Goal: Information Seeking & Learning: Check status

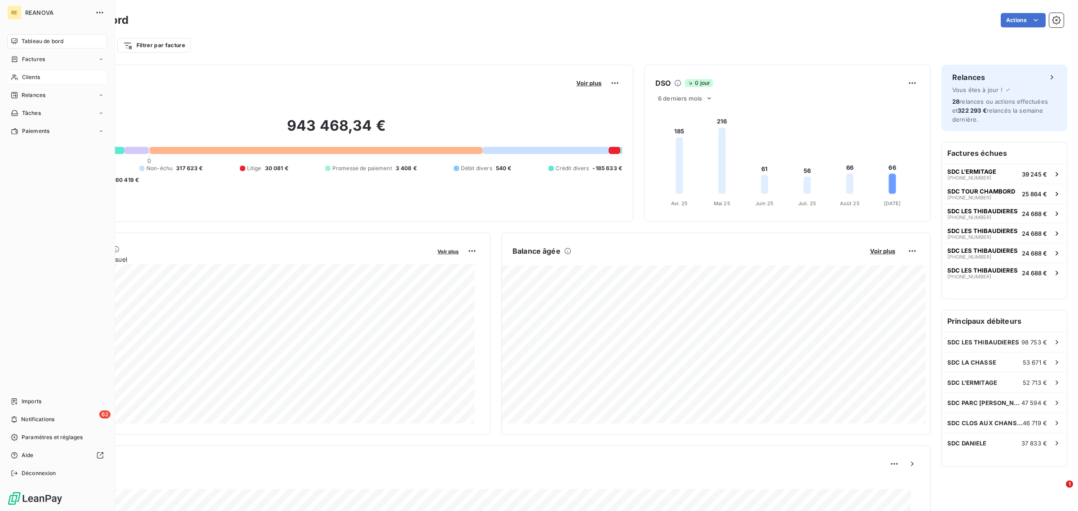
click at [32, 81] on span "Clients" at bounding box center [31, 77] width 18 height 8
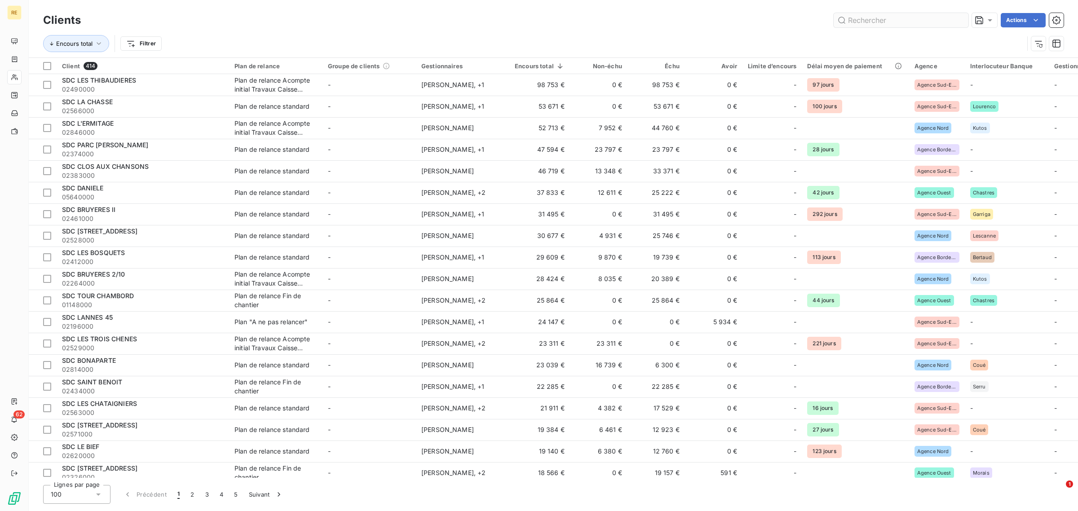
click at [912, 22] on input "text" at bounding box center [900, 20] width 135 height 14
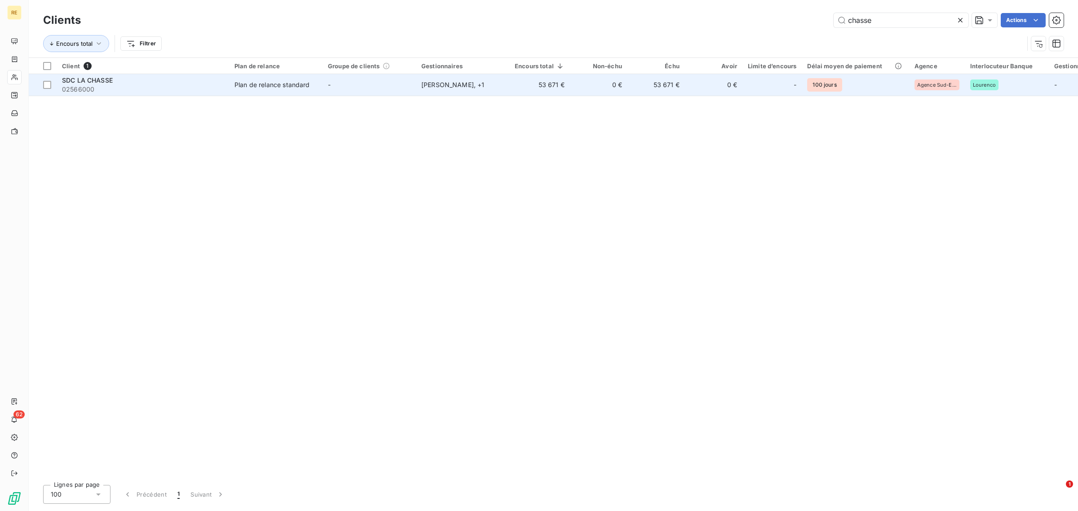
type input "chasse"
click at [393, 82] on td "-" at bounding box center [368, 85] width 93 height 22
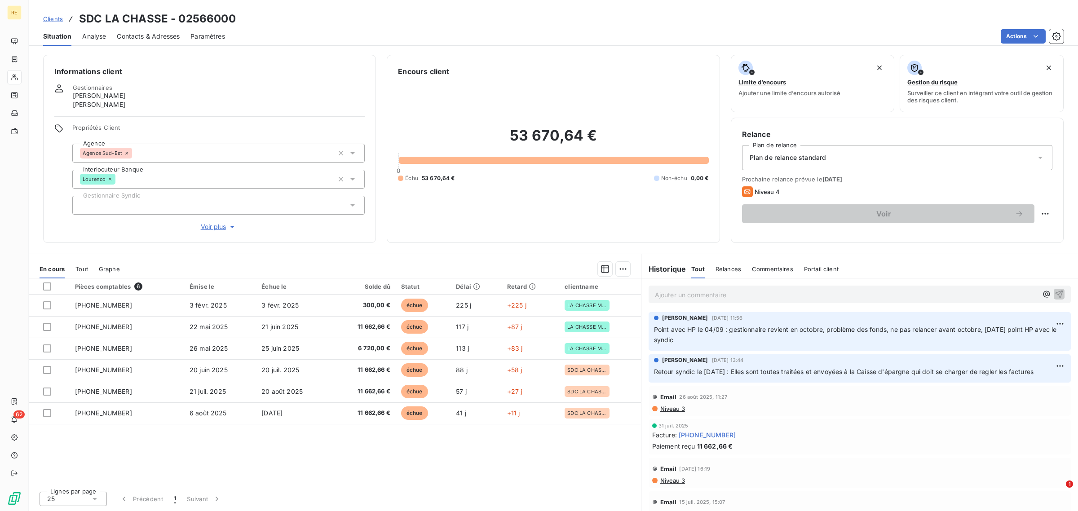
click at [74, 264] on div "En cours Tout Graphe" at bounding box center [335, 269] width 612 height 19
click at [82, 268] on span "Tout" at bounding box center [81, 268] width 13 height 7
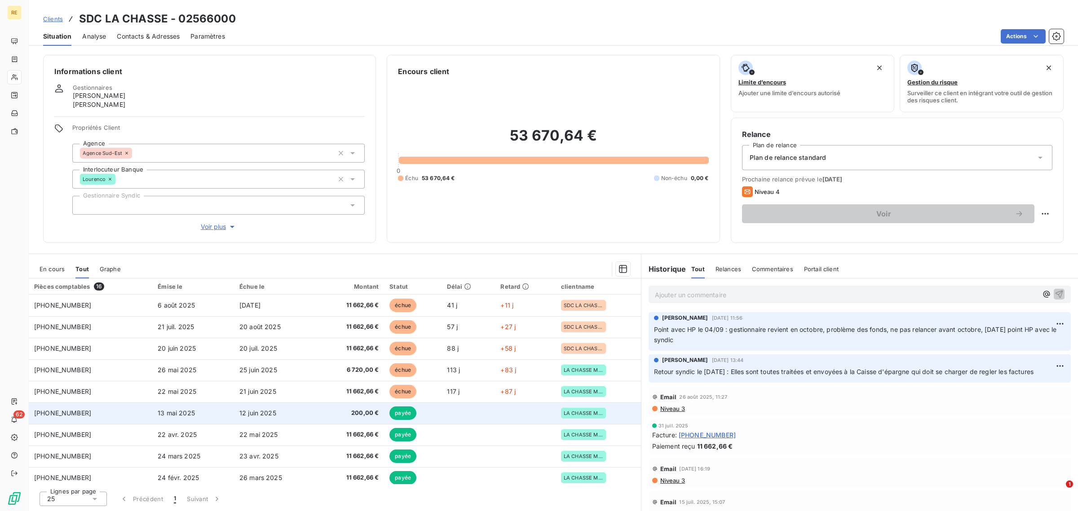
click at [334, 414] on span "200,00 €" at bounding box center [349, 413] width 57 height 9
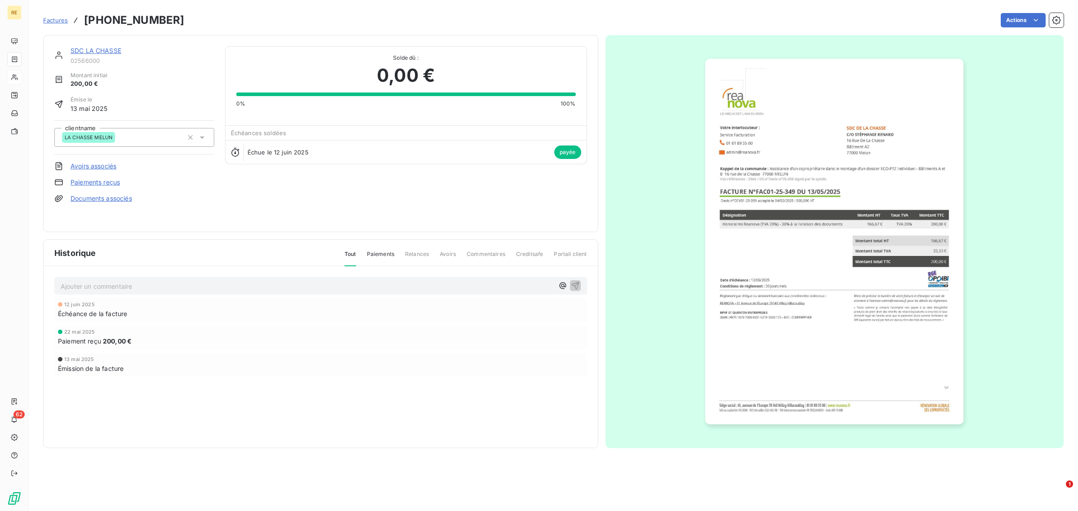
click at [814, 240] on img "button" at bounding box center [834, 242] width 258 height 366
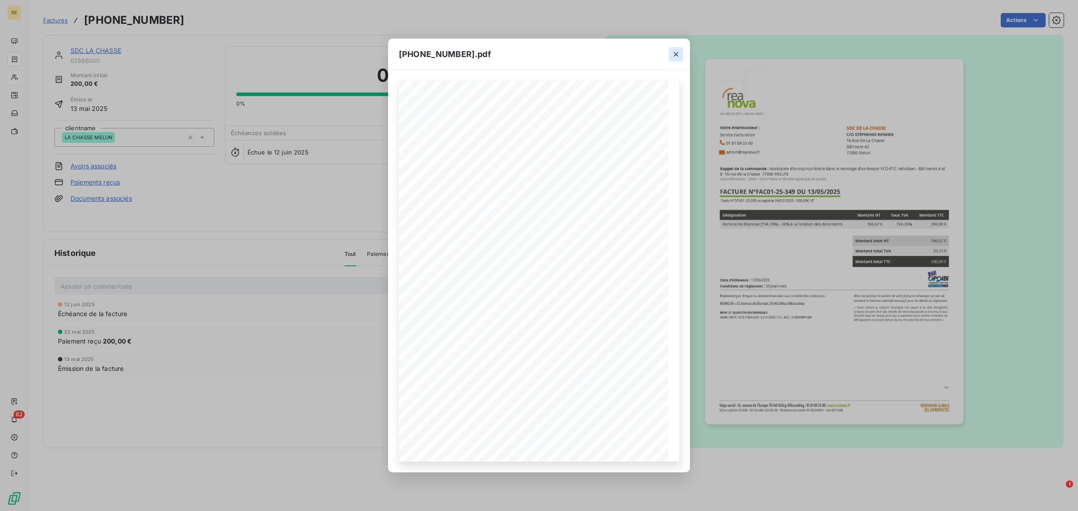
click at [677, 57] on icon "button" at bounding box center [675, 54] width 9 height 9
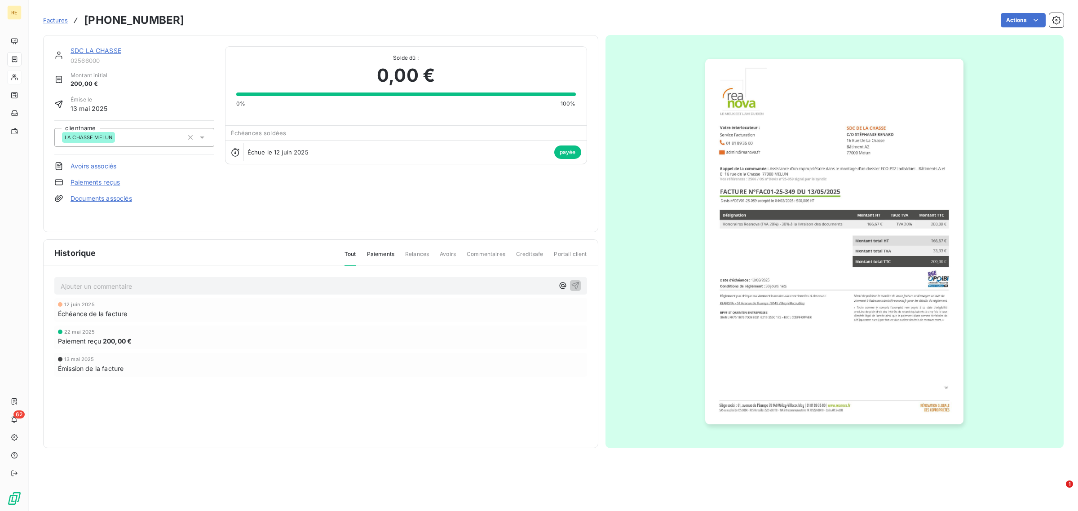
click at [62, 18] on span "Factures" at bounding box center [55, 20] width 25 height 7
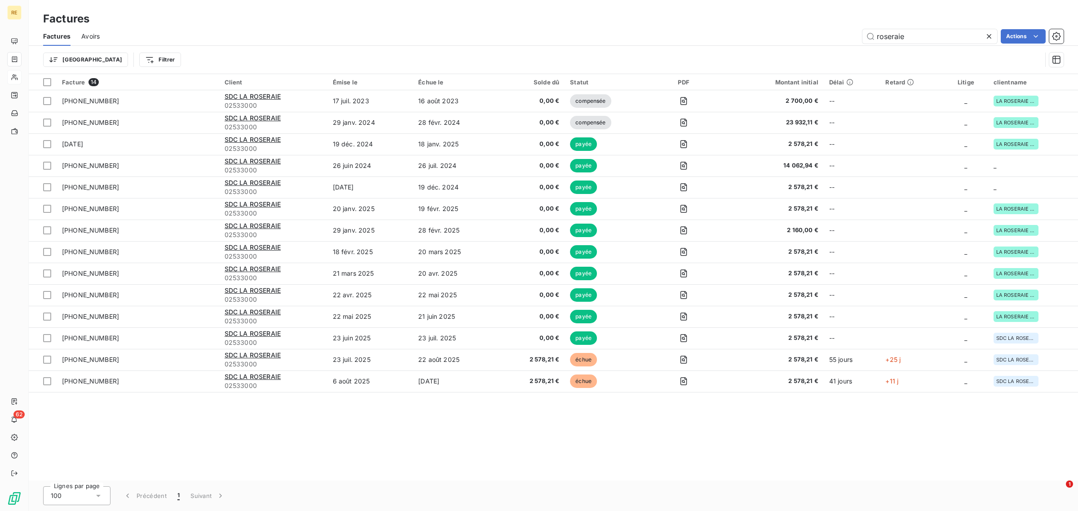
drag, startPoint x: 916, startPoint y: 31, endPoint x: 727, endPoint y: 30, distance: 189.1
click at [728, 31] on div "roseraie Actions" at bounding box center [586, 36] width 953 height 14
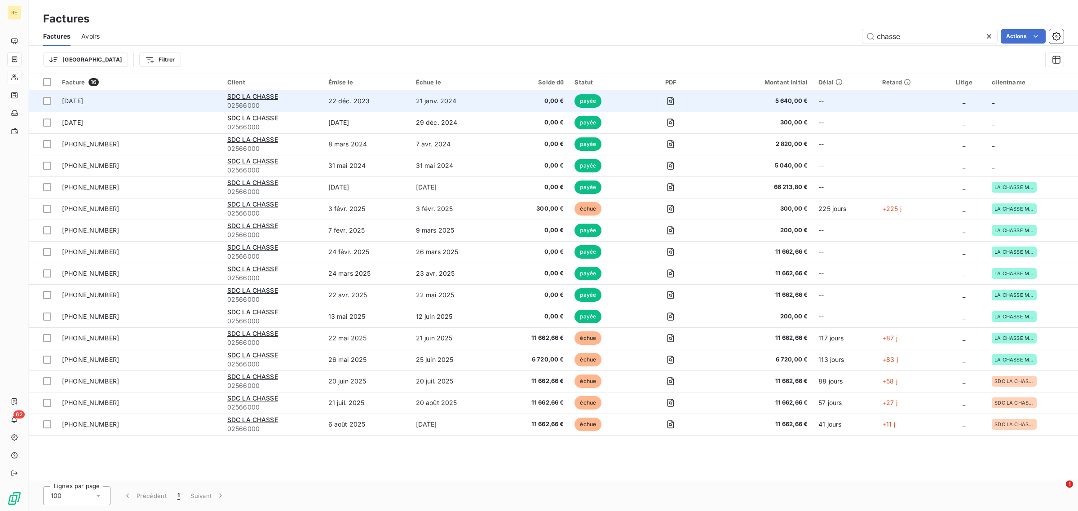
type input "chasse"
click at [251, 91] on td "SDC LA CHASSE 02566000" at bounding box center [272, 101] width 101 height 22
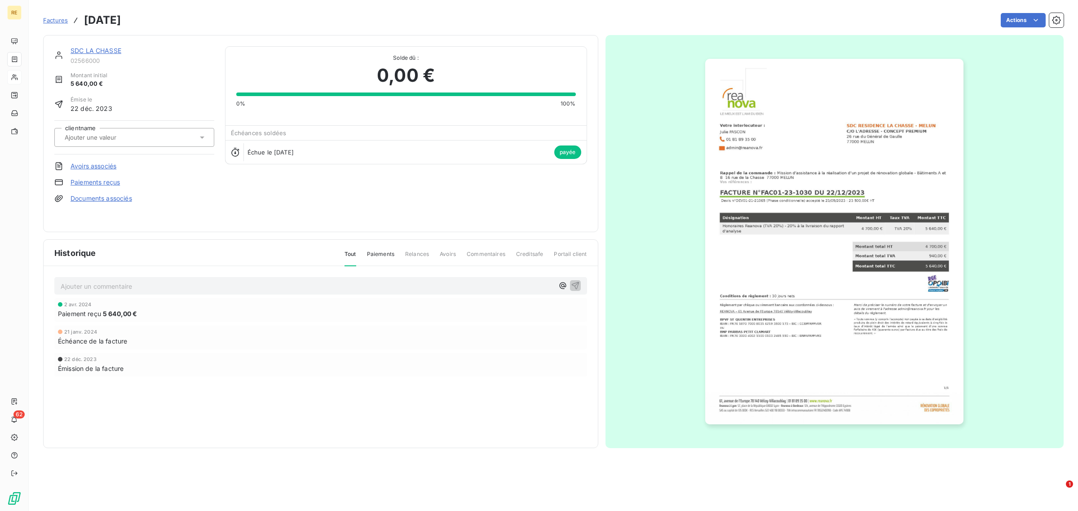
click at [97, 52] on link "SDC LA CHASSE" at bounding box center [95, 51] width 51 height 8
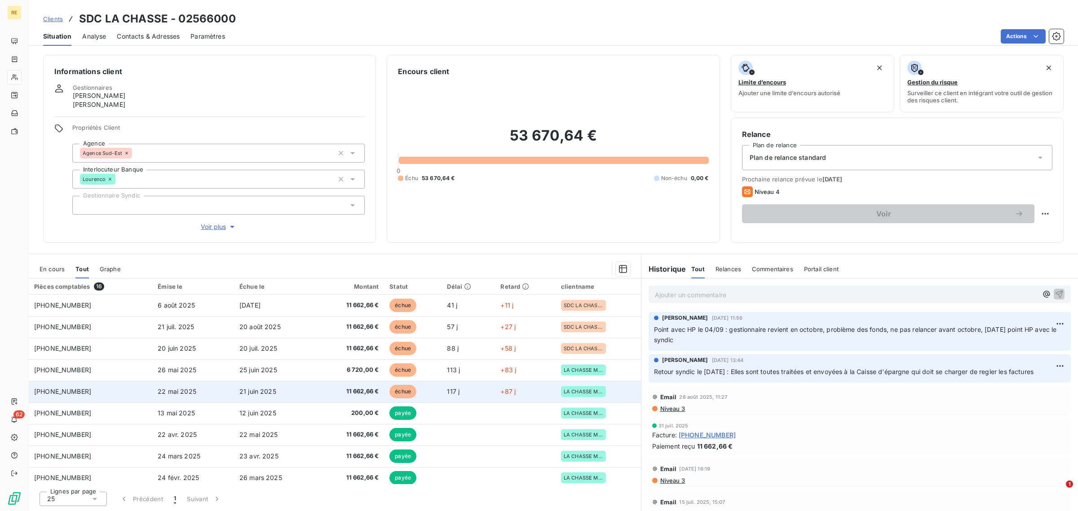
scroll to position [56, 0]
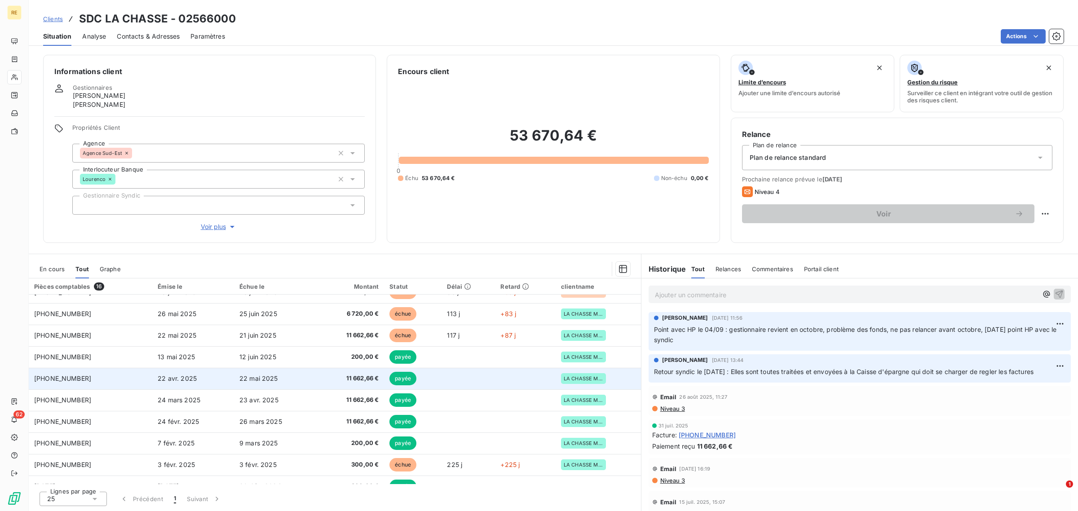
click at [169, 375] on span "22 avr. 2025" at bounding box center [177, 379] width 39 height 8
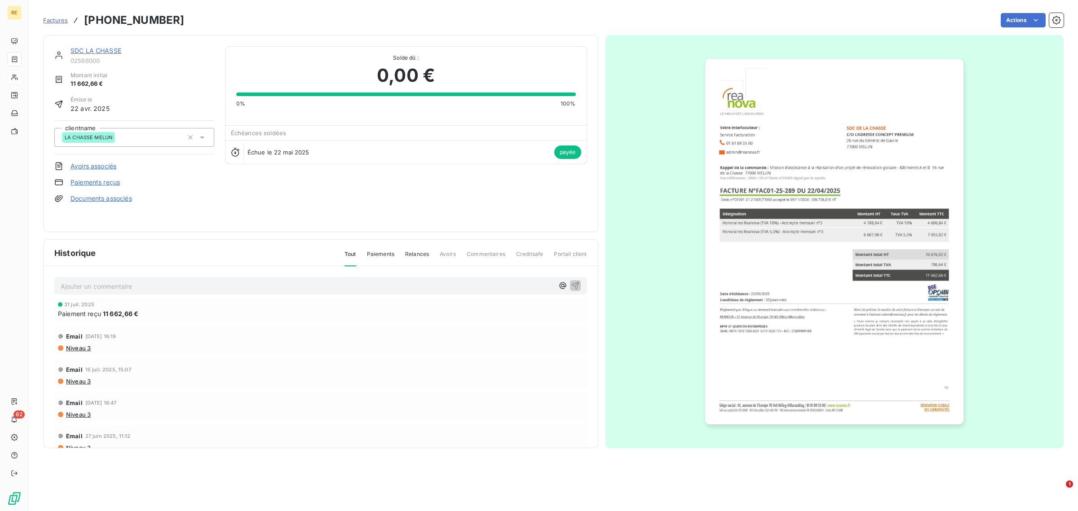
click at [100, 48] on link "SDC LA CHASSE" at bounding box center [95, 51] width 51 height 8
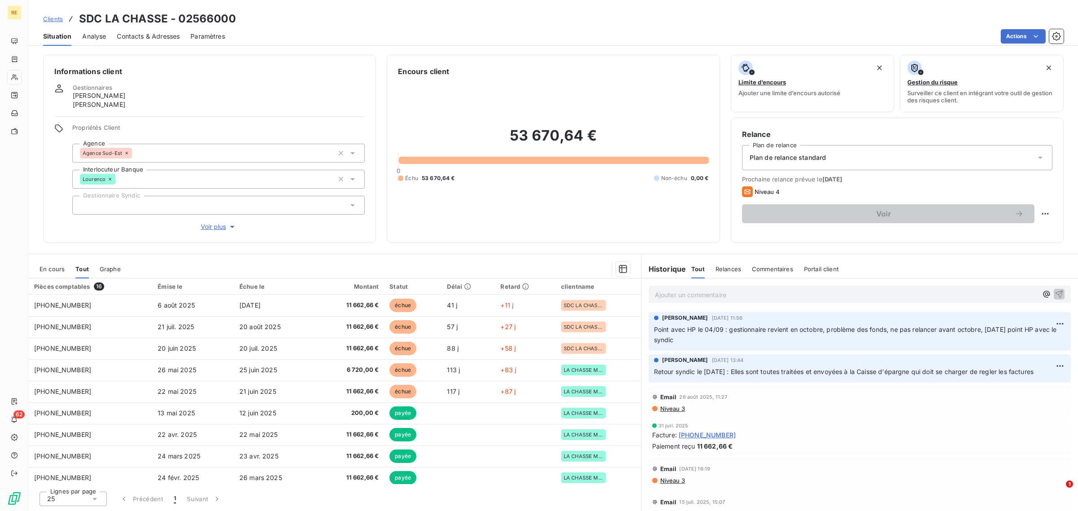
click at [155, 32] on span "Contacts & Adresses" at bounding box center [148, 36] width 63 height 9
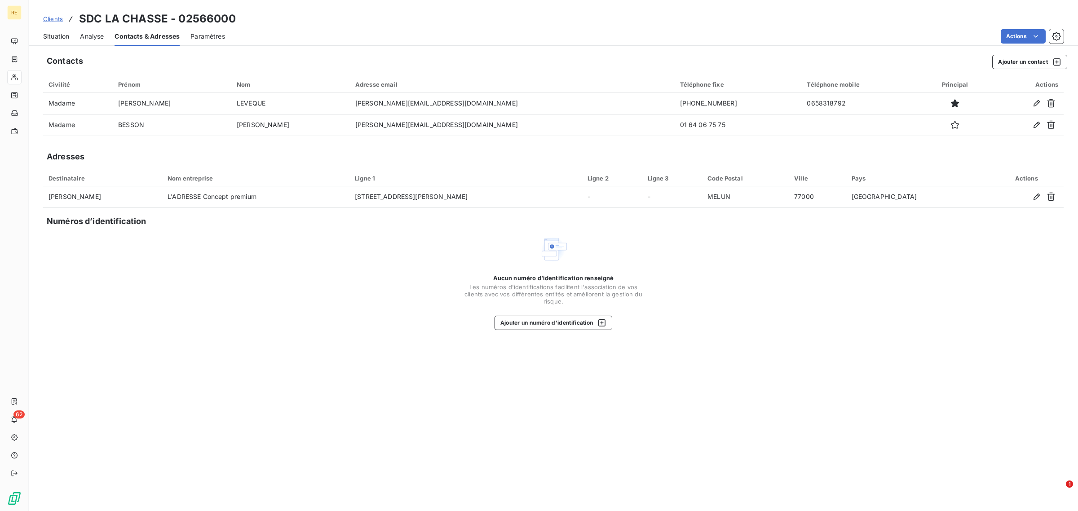
click at [61, 37] on span "Situation" at bounding box center [56, 36] width 26 height 9
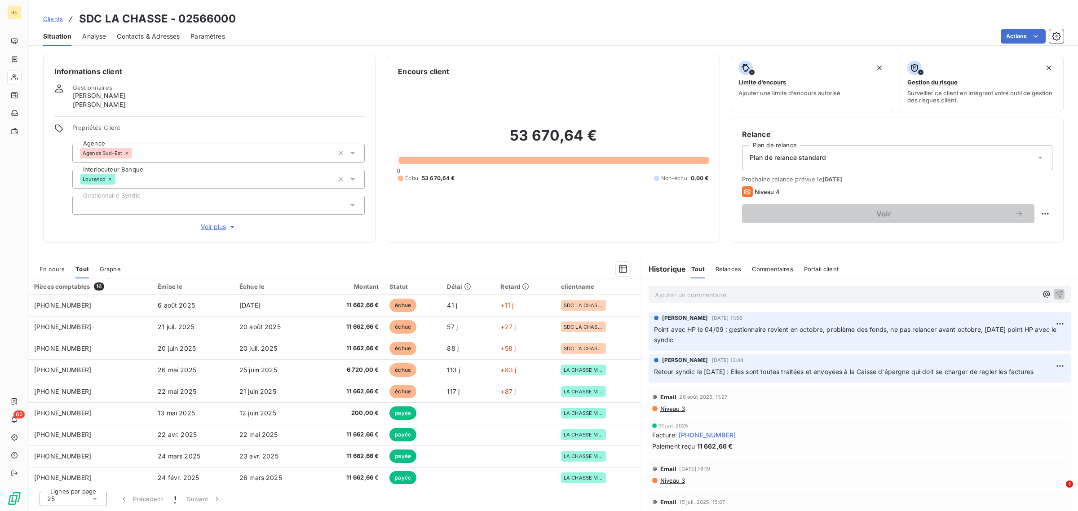
click at [58, 265] on span "En cours" at bounding box center [52, 268] width 25 height 7
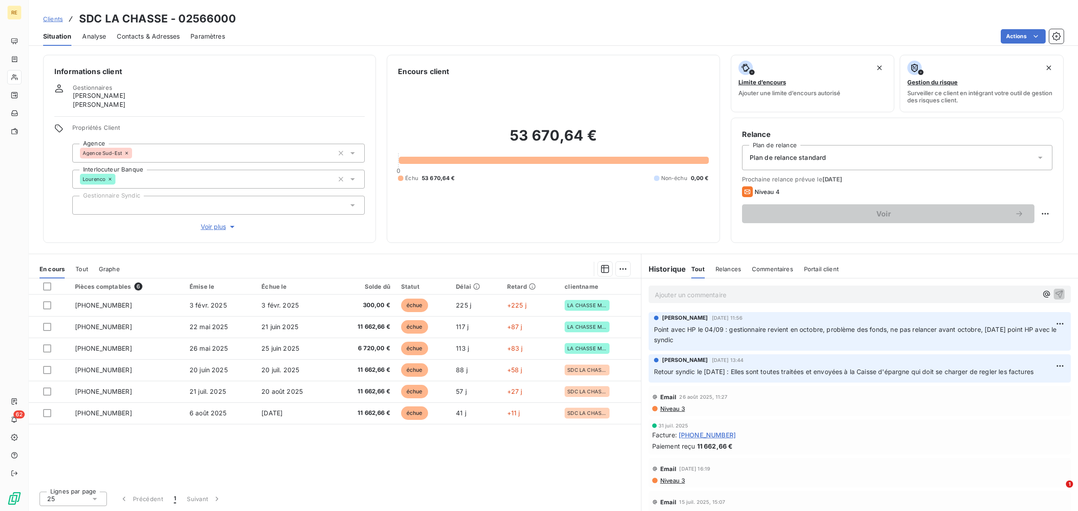
click at [651, 227] on div "53 670,64 € 0 Échu 53 670,64 € Non-échu 0,00 €" at bounding box center [553, 154] width 310 height 155
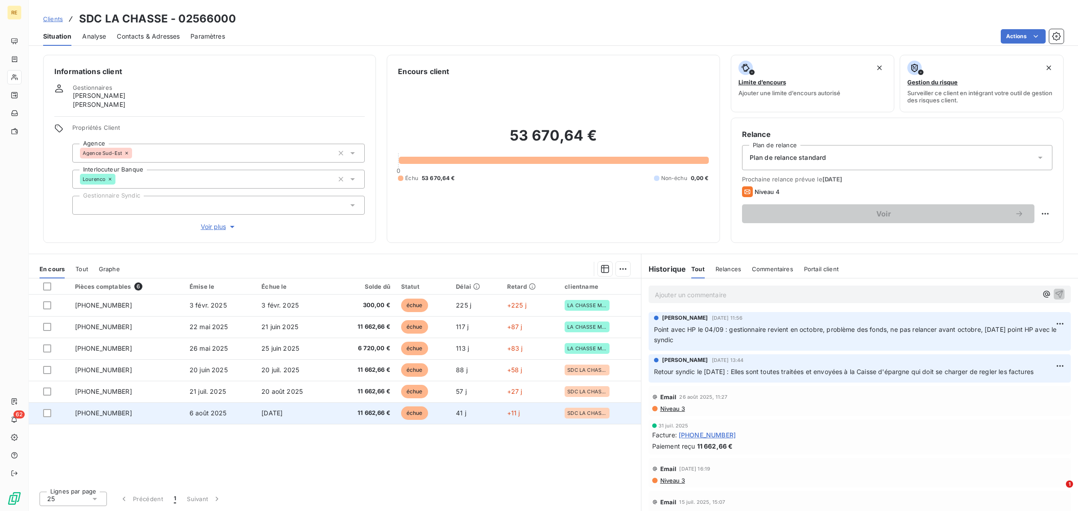
click at [225, 416] on span "6 août 2025" at bounding box center [207, 413] width 37 height 8
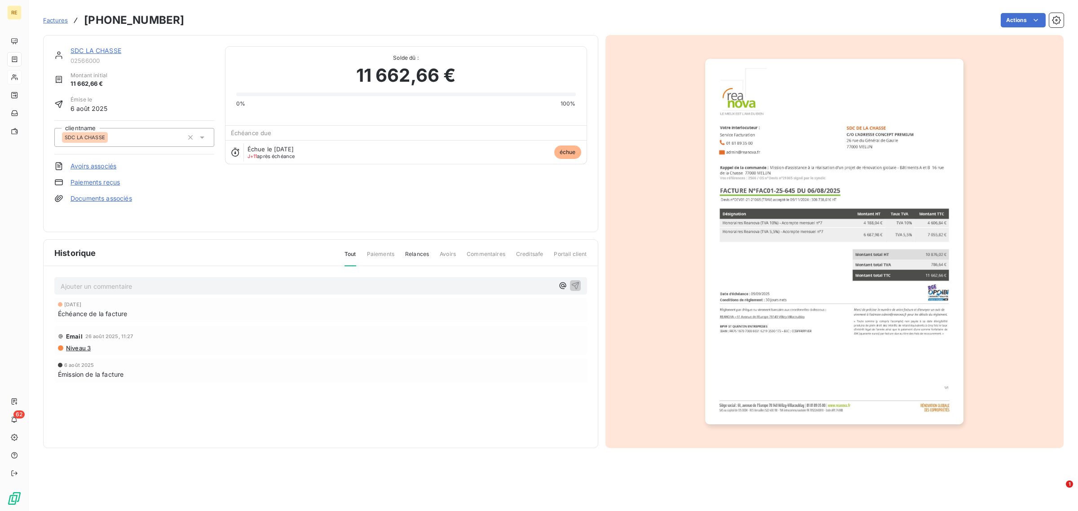
click at [89, 54] on link "SDC LA CHASSE" at bounding box center [95, 51] width 51 height 8
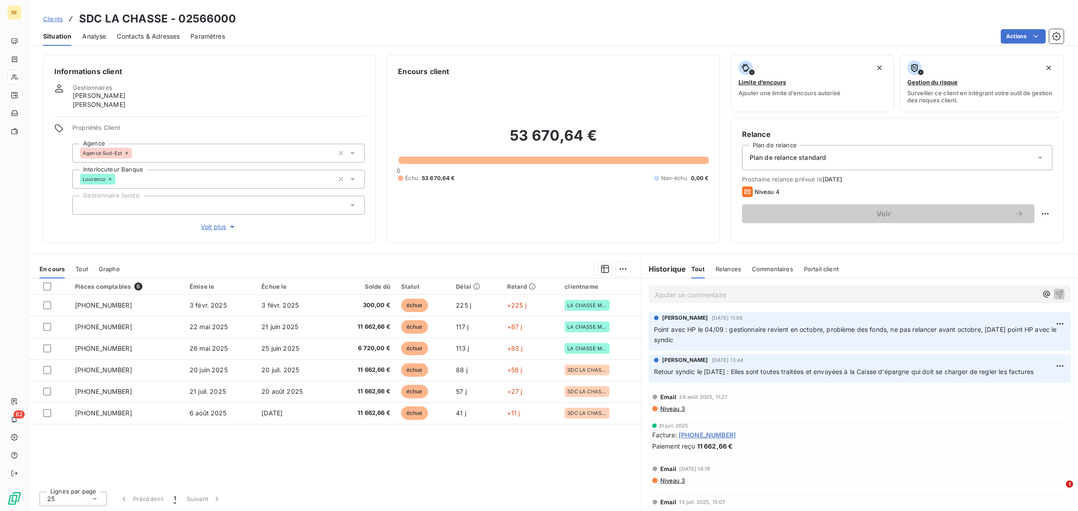
click at [57, 18] on span "Clients" at bounding box center [53, 18] width 20 height 7
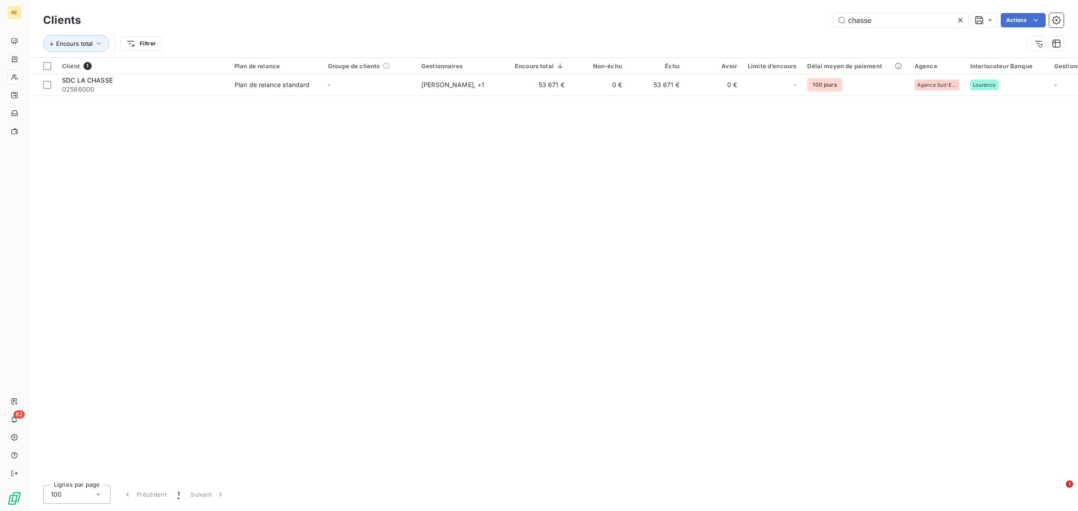
drag, startPoint x: 883, startPoint y: 20, endPoint x: 722, endPoint y: 8, distance: 161.7
click at [727, 9] on div "Clients chasse Actions Encours total Filtrer" at bounding box center [553, 28] width 1049 height 57
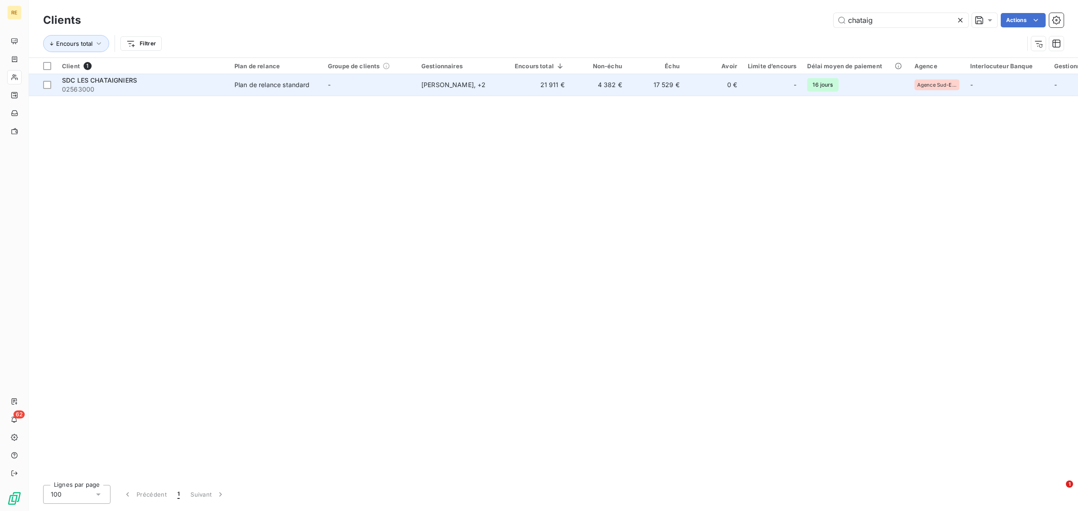
type input "chataig"
click at [529, 79] on td "21 911 €" at bounding box center [539, 85] width 61 height 22
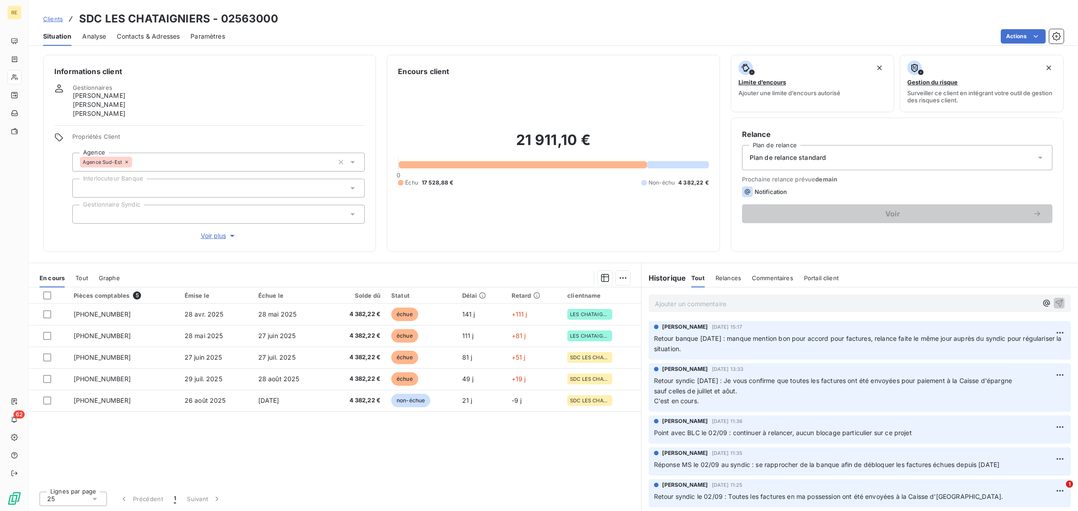
click at [548, 144] on h2 "21 911,10 €" at bounding box center [553, 144] width 310 height 27
click at [269, 85] on div "Gestionnaires Benjamin Lecomte Hélène Prouzeau Marie PEPIN" at bounding box center [209, 101] width 310 height 34
click at [46, 19] on span "Clients" at bounding box center [53, 18] width 20 height 7
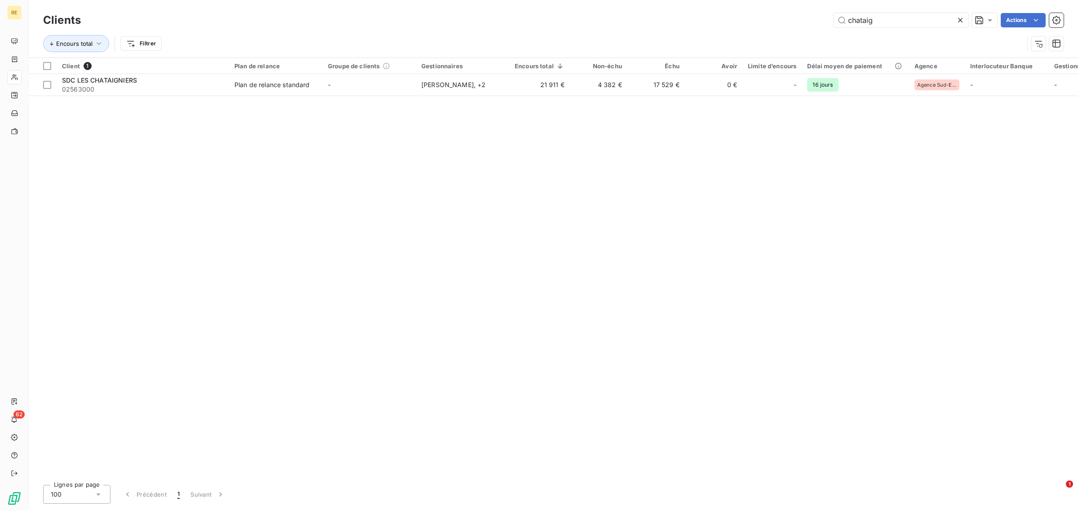
click at [959, 23] on icon at bounding box center [960, 20] width 9 height 9
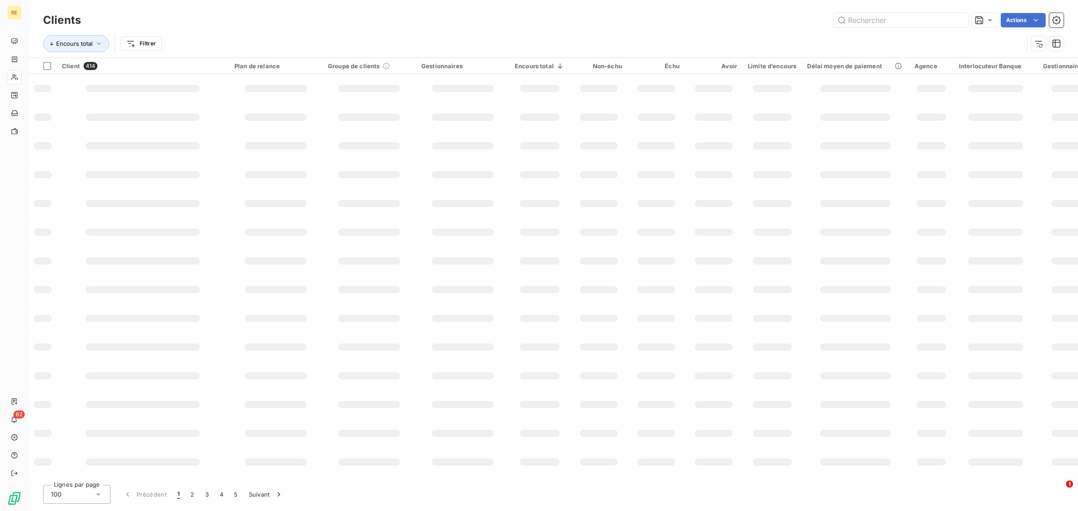
click at [555, 35] on div "Encours total Filtrer" at bounding box center [533, 43] width 980 height 17
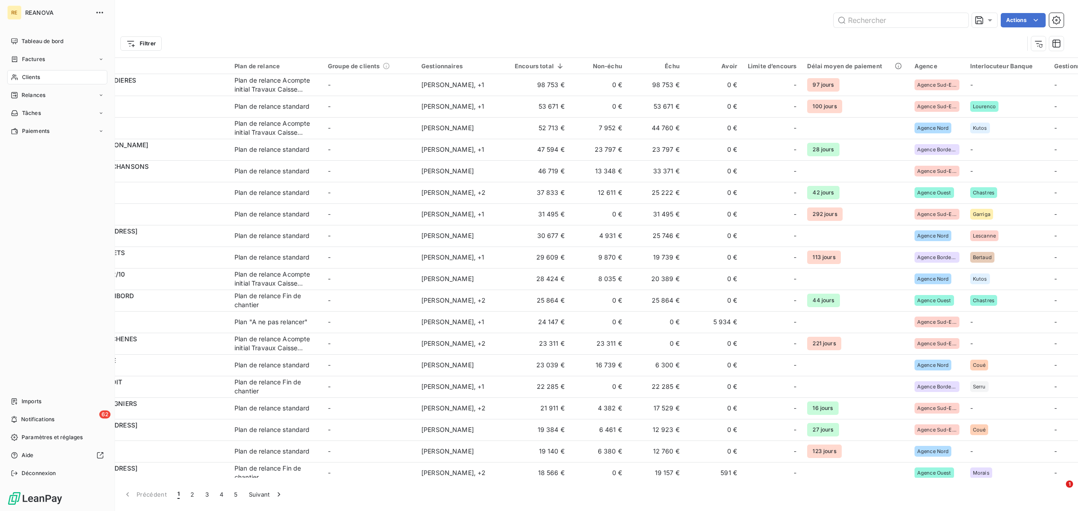
click at [40, 79] on span "Clients" at bounding box center [31, 77] width 18 height 8
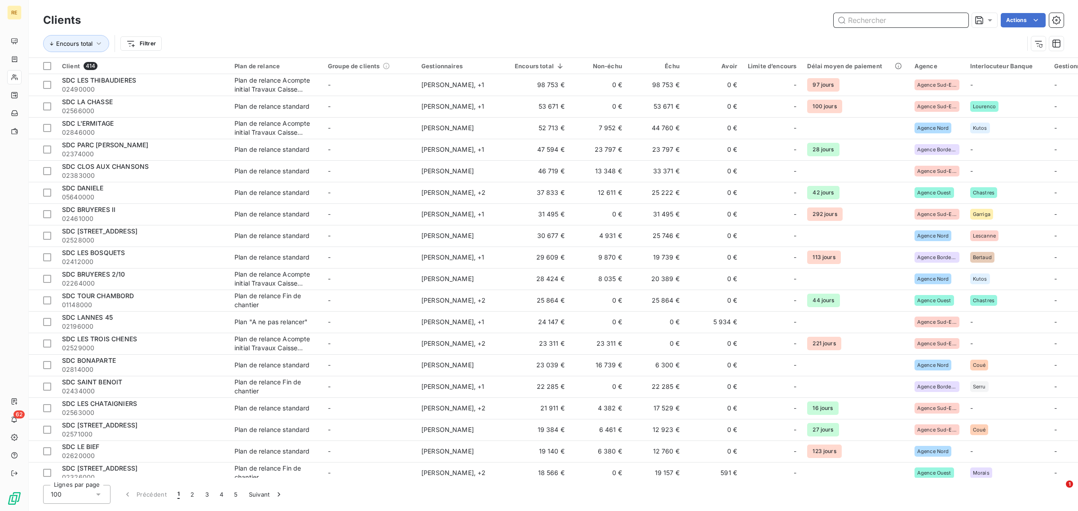
click at [885, 22] on input "text" at bounding box center [900, 20] width 135 height 14
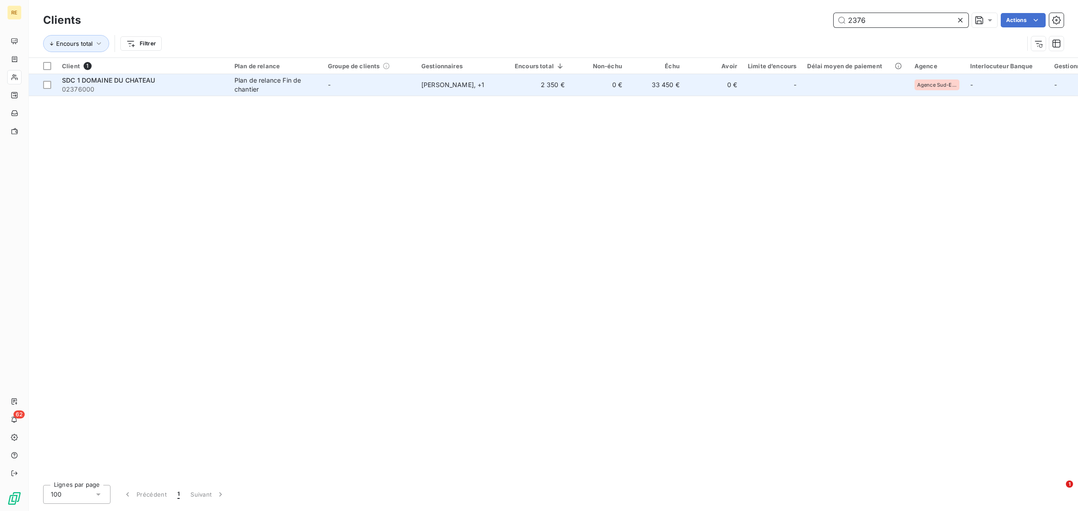
type input "2376"
click at [373, 75] on td "-" at bounding box center [368, 85] width 93 height 22
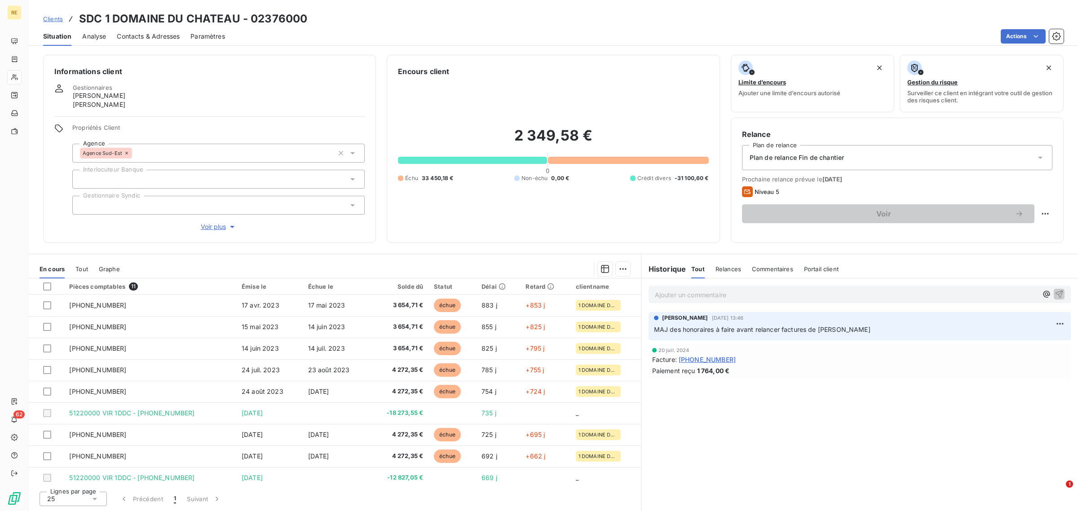
click at [54, 270] on span "En cours" at bounding box center [52, 268] width 25 height 7
click at [317, 248] on div "Informations client Gestionnaires Benjamin Lecomte Hélène Prouzeau Propriétés C…" at bounding box center [553, 280] width 1049 height 462
click at [1044, 210] on html "RE 62 Clients SDC 1 DOMAINE DU CHATEAU - 02376000 Situation Analyse Contacts & …" at bounding box center [539, 255] width 1078 height 511
click at [1003, 238] on div "Replanifier cette action" at bounding box center [1008, 233] width 80 height 14
select select "8"
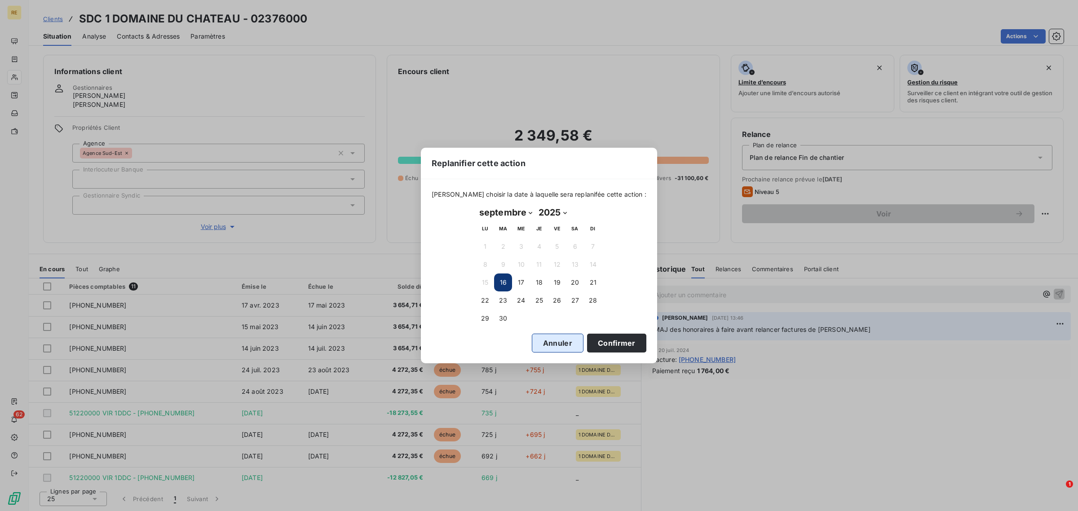
click at [548, 342] on button "Annuler" at bounding box center [558, 343] width 52 height 19
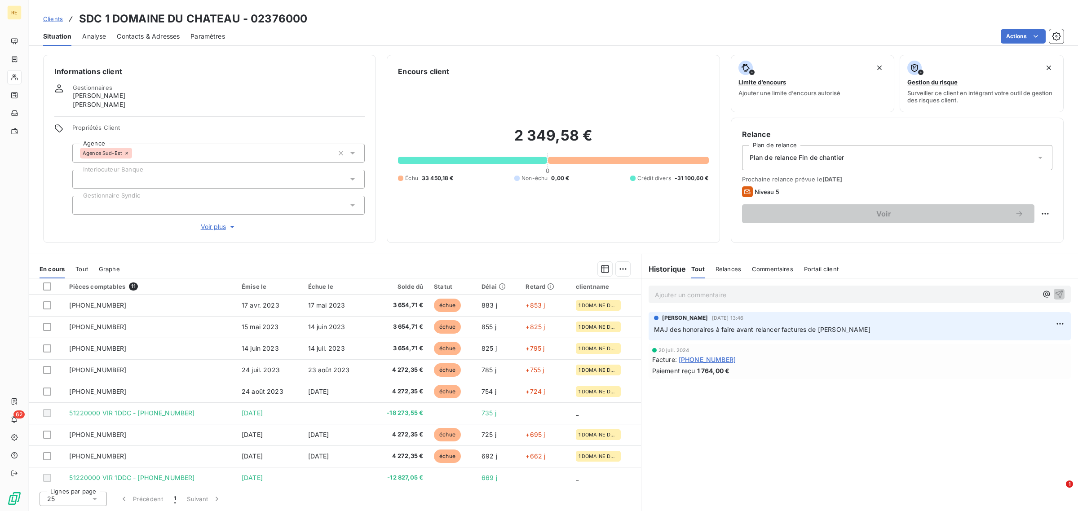
click at [856, 401] on div "Ajouter un commentaire ﻿ Micaela STAINO 23 juin 2025, 13:46 MAJ des honoraires …" at bounding box center [859, 394] width 436 height 233
click at [84, 266] on span "Tout" at bounding box center [81, 268] width 13 height 7
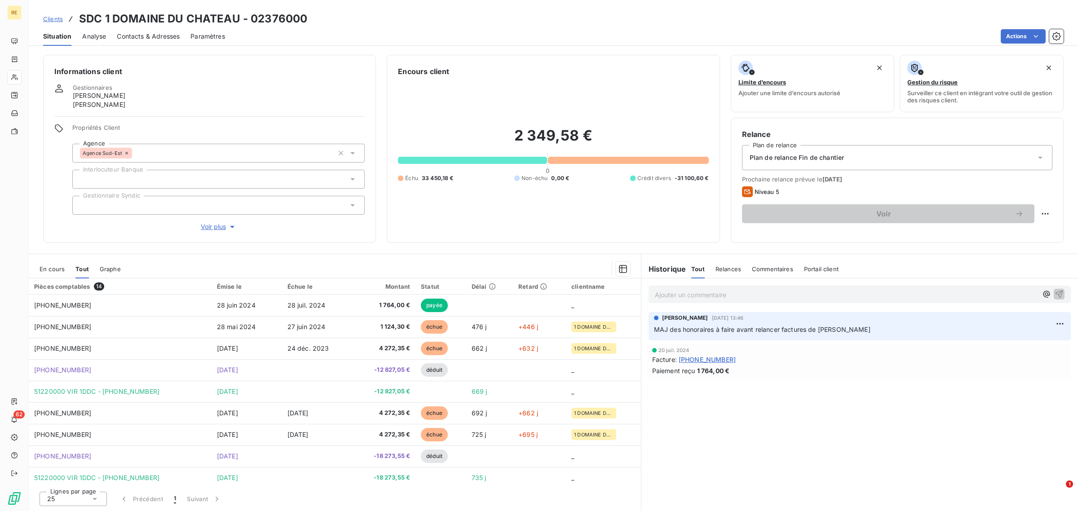
click at [54, 268] on span "En cours" at bounding box center [52, 268] width 25 height 7
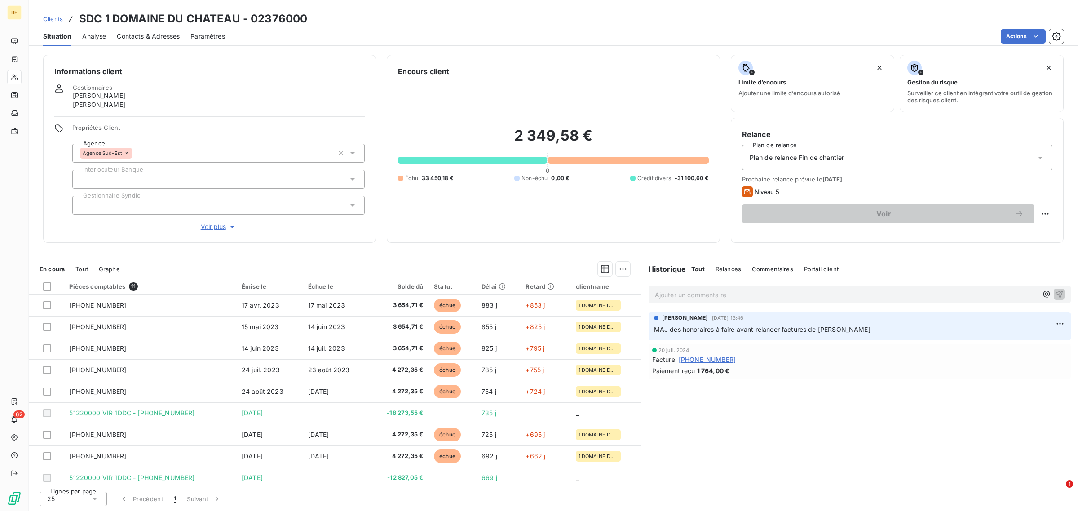
click at [84, 266] on span "Tout" at bounding box center [81, 268] width 13 height 7
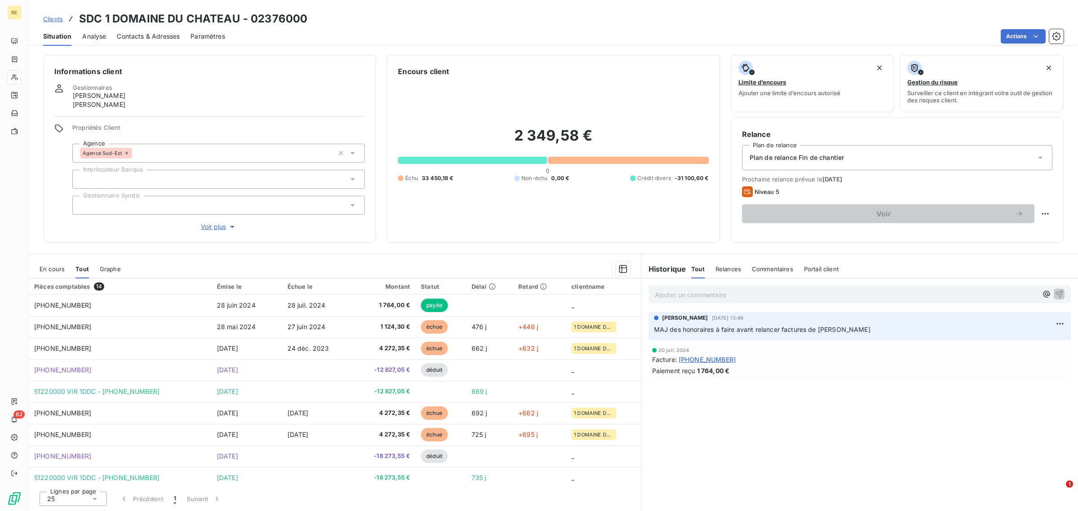
click at [55, 268] on span "En cours" at bounding box center [52, 268] width 25 height 7
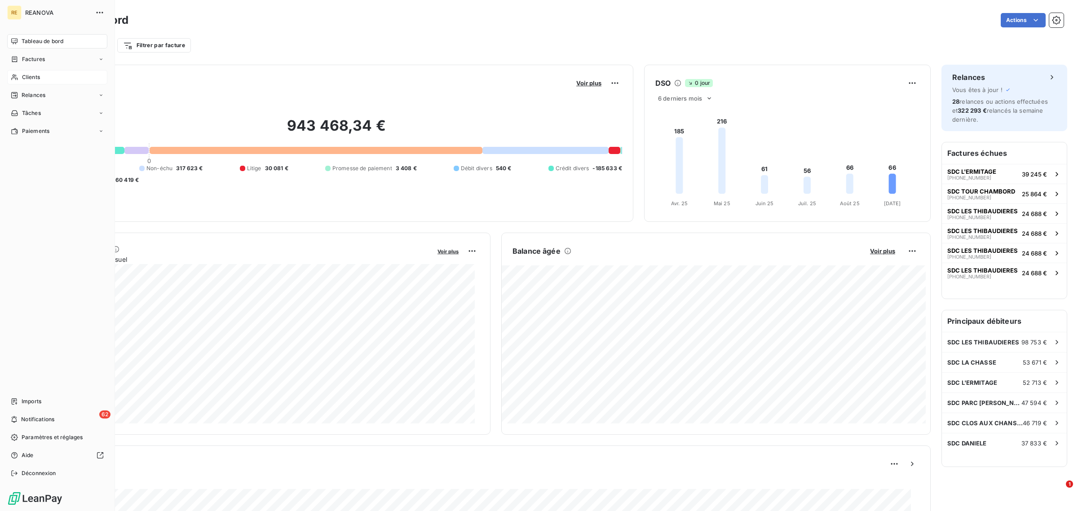
click at [36, 75] on span "Clients" at bounding box center [31, 77] width 18 height 8
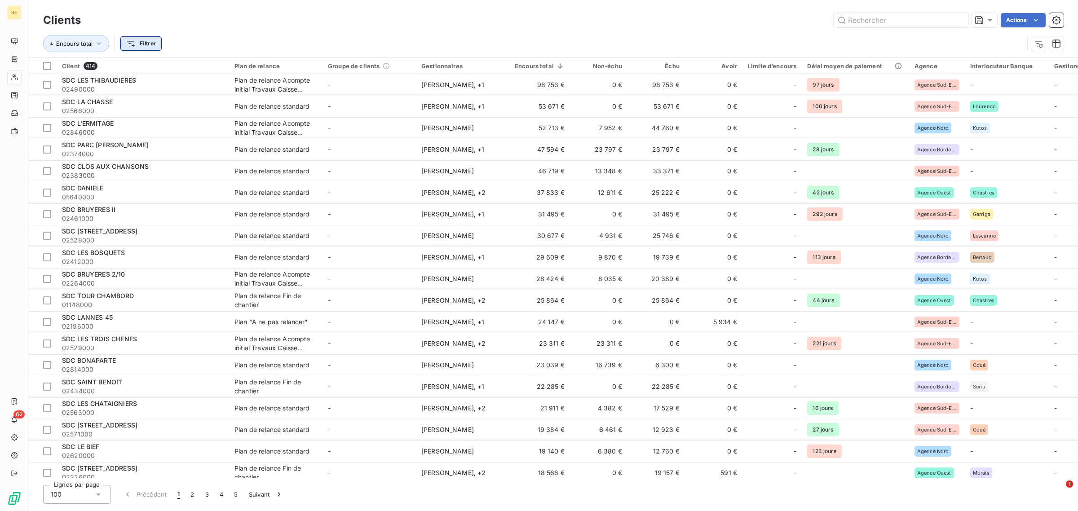
click at [142, 45] on html "RE 62 Clients Actions Encours total Filtrer Client 414 Plan de relance Groupe d…" at bounding box center [539, 255] width 1078 height 511
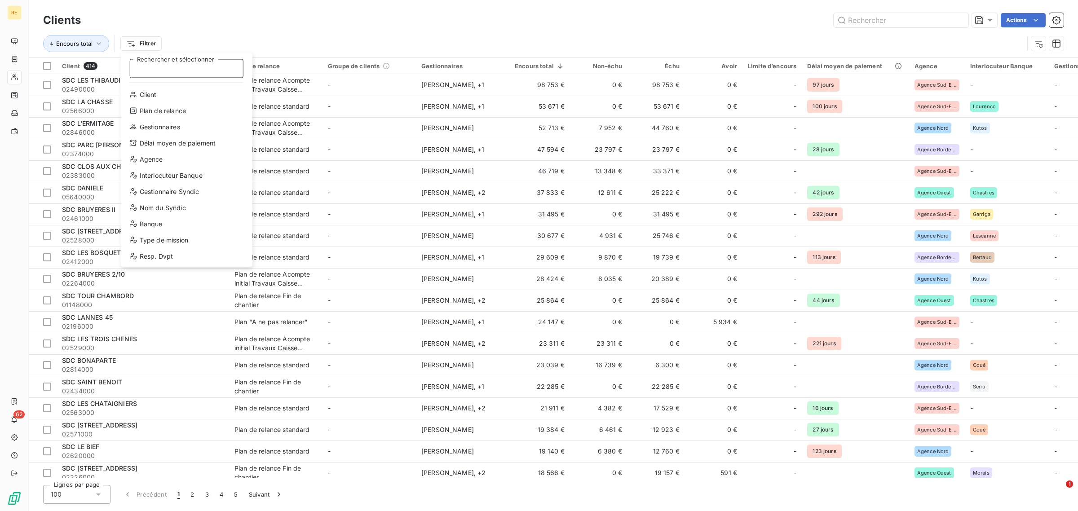
click at [186, 69] on input "Rechercher et sélectionner" at bounding box center [187, 68] width 114 height 19
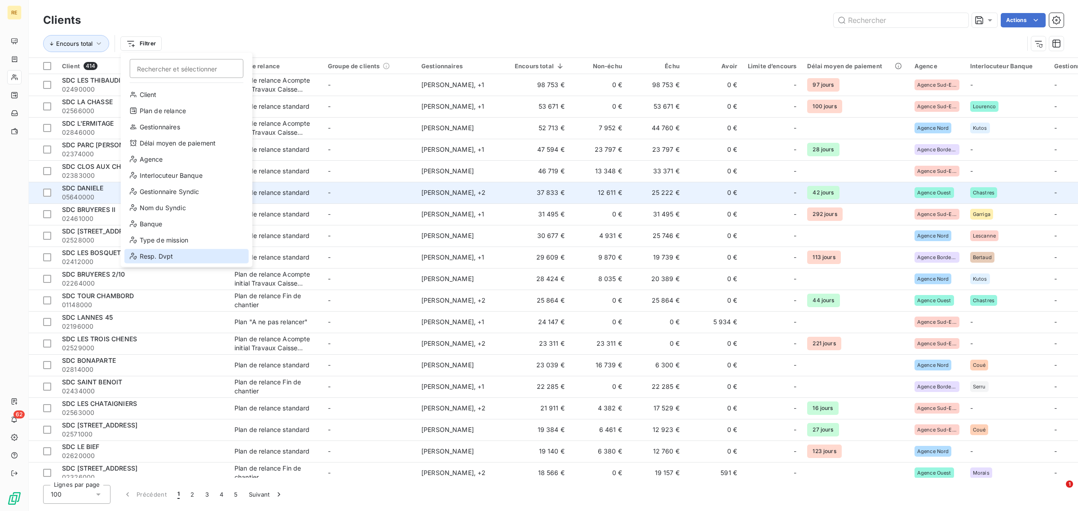
drag, startPoint x: 168, startPoint y: 258, endPoint x: 326, endPoint y: 196, distance: 169.8
click at [168, 259] on div "Resp. Dvpt" at bounding box center [186, 256] width 124 height 14
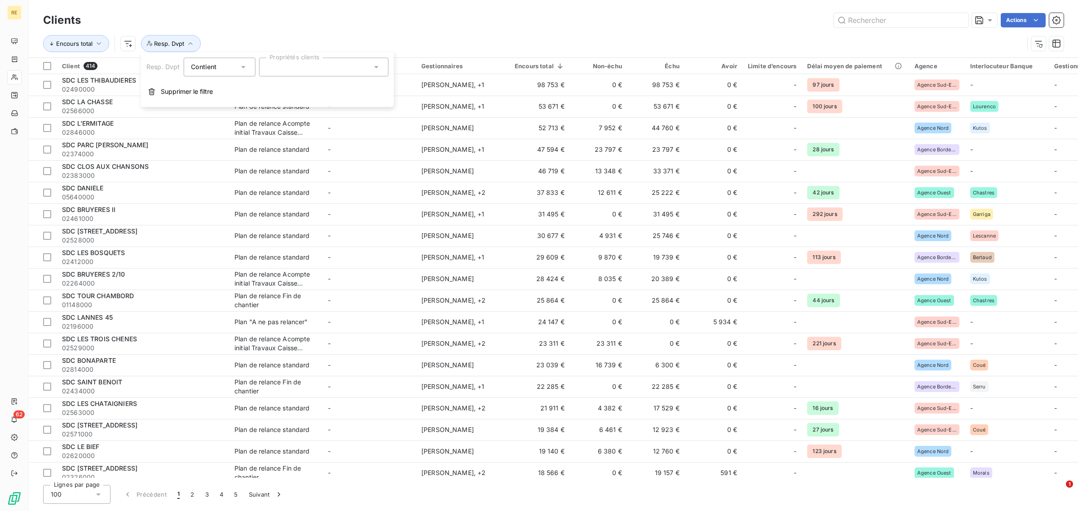
click at [295, 66] on div at bounding box center [323, 66] width 129 height 19
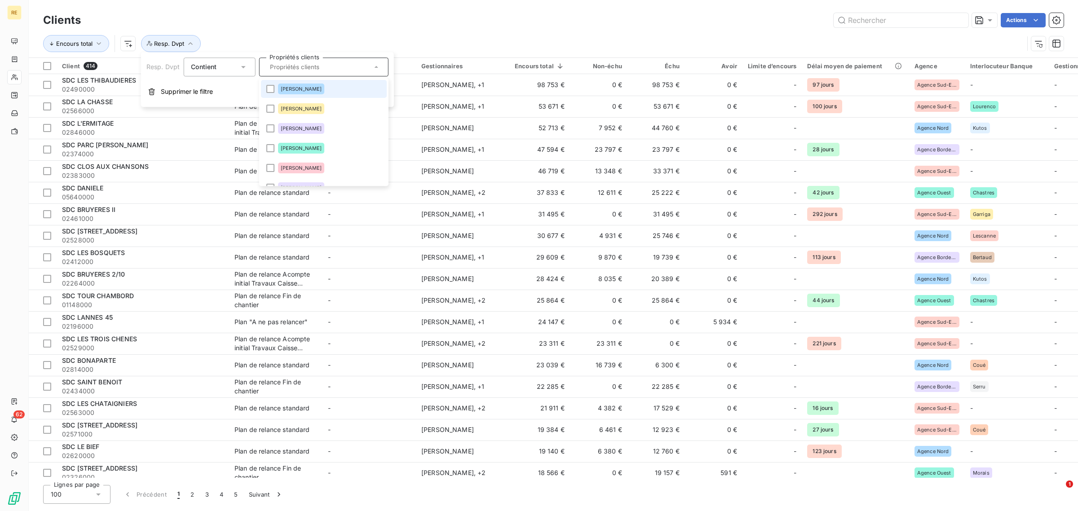
click at [323, 91] on li "[PERSON_NAME]" at bounding box center [323, 89] width 126 height 18
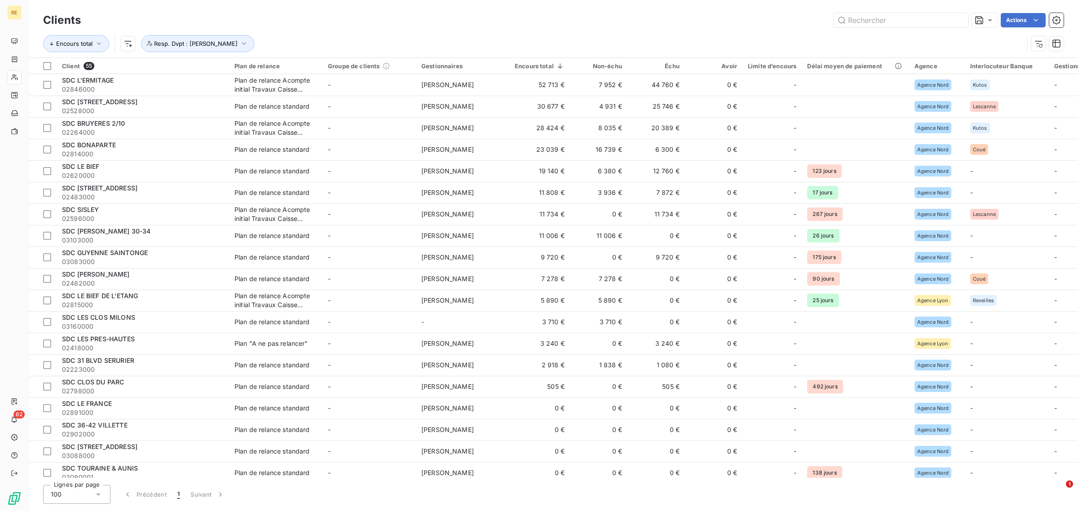
click at [427, 42] on div "Encours total Resp. Dvpt : [PERSON_NAME]" at bounding box center [533, 43] width 980 height 17
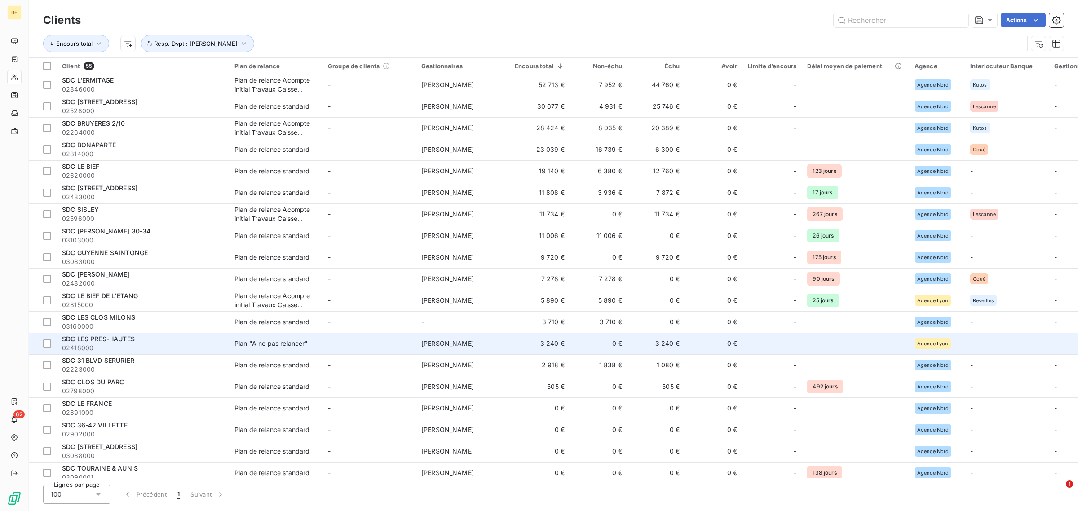
click at [153, 338] on div "SDC LES PRES-HAUTES" at bounding box center [143, 339] width 162 height 9
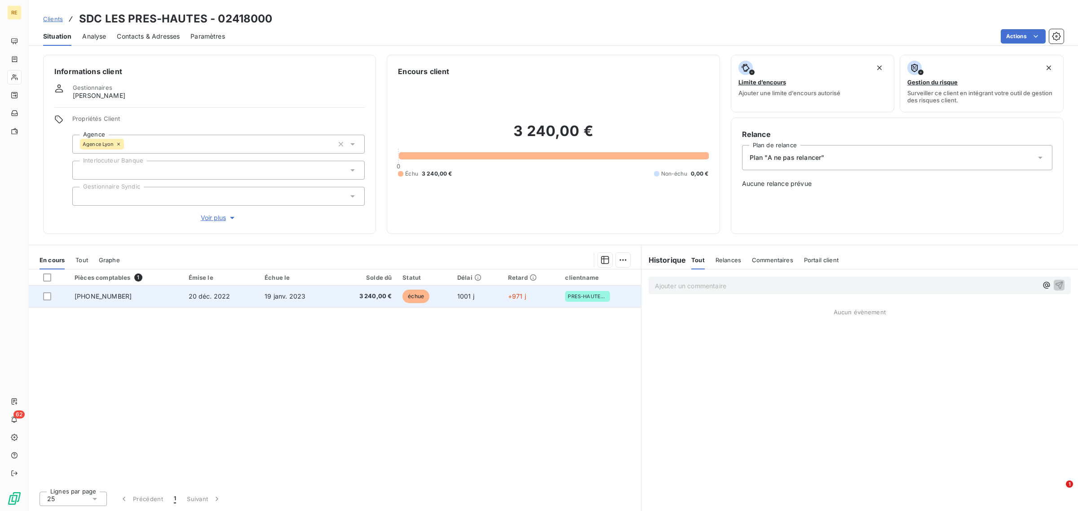
click at [385, 302] on td "3 240,00 €" at bounding box center [365, 297] width 63 height 22
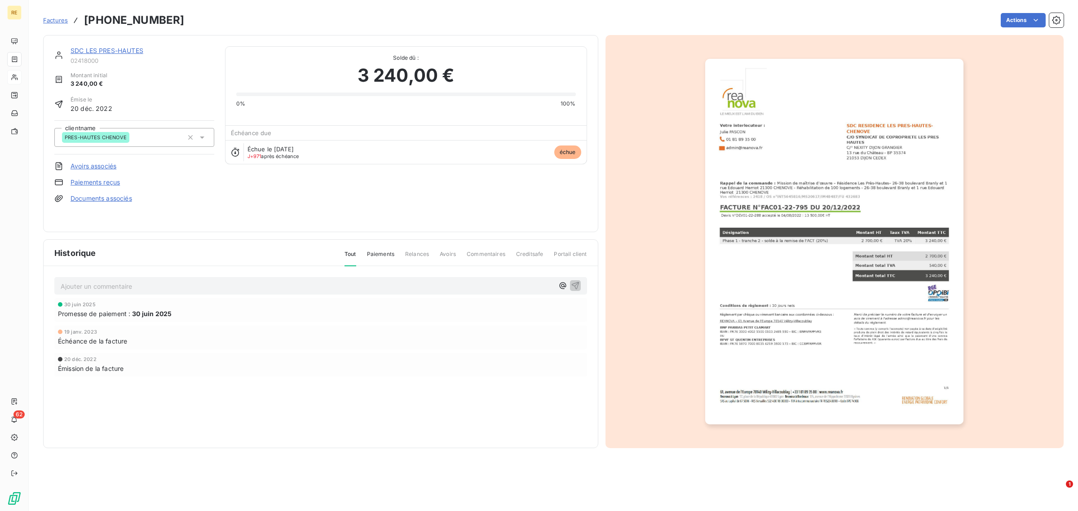
click at [892, 342] on img "button" at bounding box center [834, 242] width 258 height 366
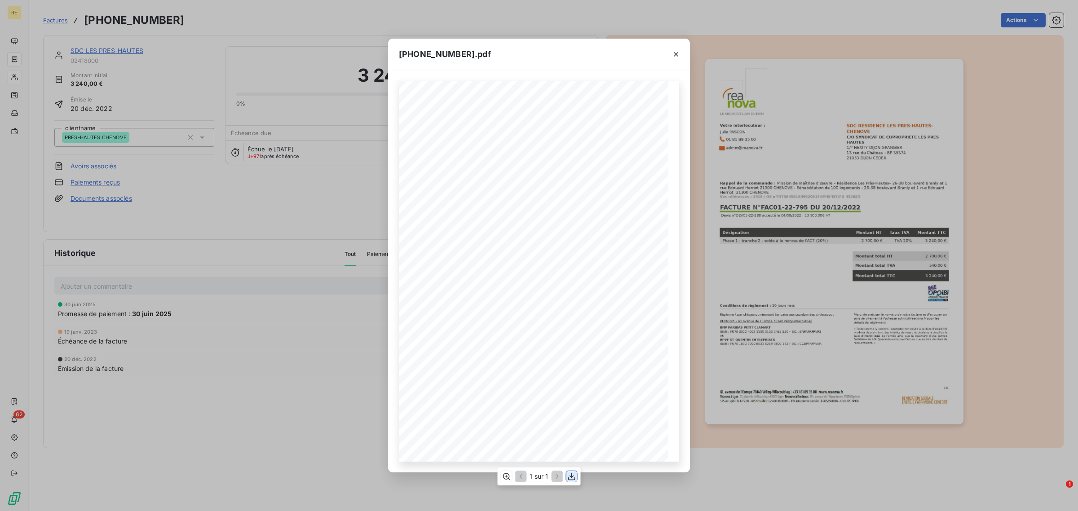
click at [565, 475] on div "1 sur 1" at bounding box center [538, 476] width 83 height 18
click at [567, 477] on icon "button" at bounding box center [571, 476] width 9 height 9
drag, startPoint x: 680, startPoint y: 54, endPoint x: 685, endPoint y: 56, distance: 4.8
click at [679, 54] on button "button" at bounding box center [676, 54] width 14 height 14
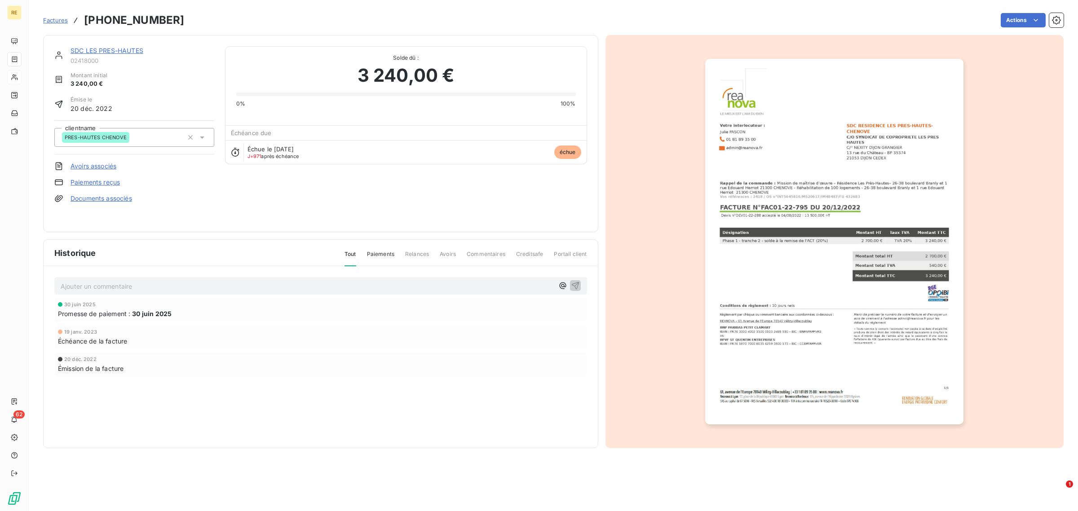
drag, startPoint x: 49, startPoint y: 19, endPoint x: 61, endPoint y: 19, distance: 11.7
click at [49, 19] on span "Factures" at bounding box center [55, 20] width 25 height 7
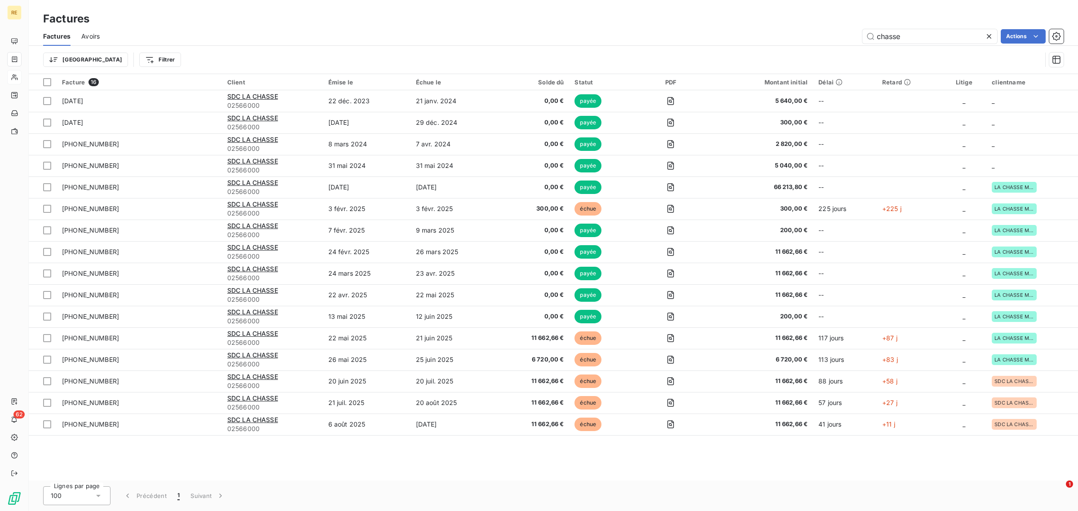
drag, startPoint x: 908, startPoint y: 31, endPoint x: 762, endPoint y: 0, distance: 149.2
click at [773, 11] on div "Factures Factures Avoirs chasse Actions Trier Filtrer" at bounding box center [553, 37] width 1049 height 74
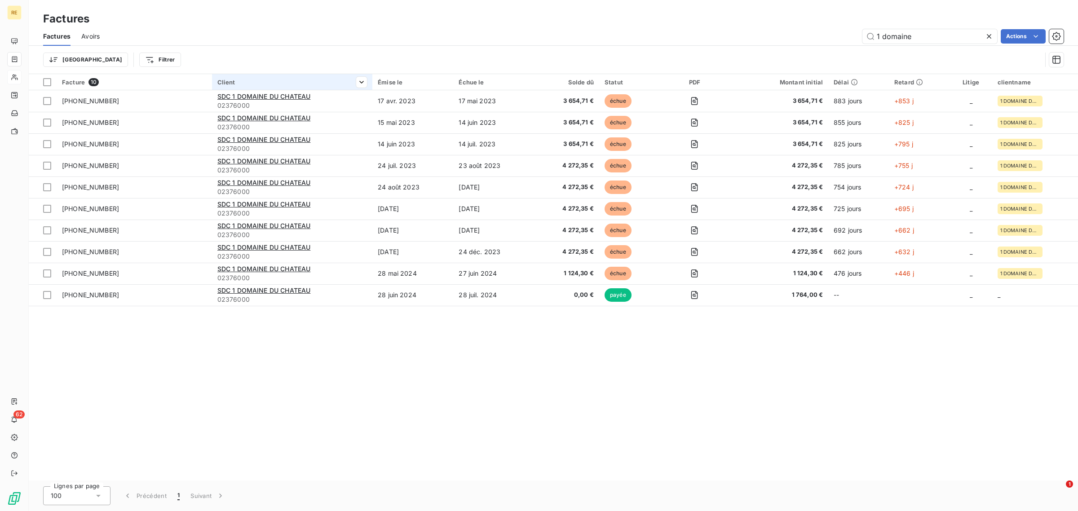
type input "1 domaine"
click at [270, 87] on th "Client" at bounding box center [292, 82] width 160 height 16
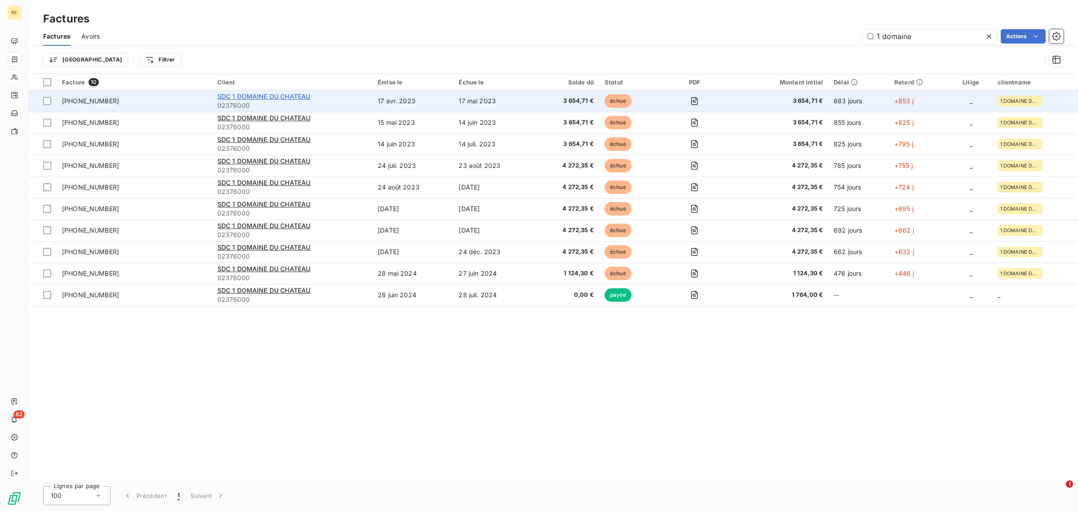
click at [277, 97] on span "SDC 1 DOMAINE DU CHATEAU" at bounding box center [263, 97] width 93 height 8
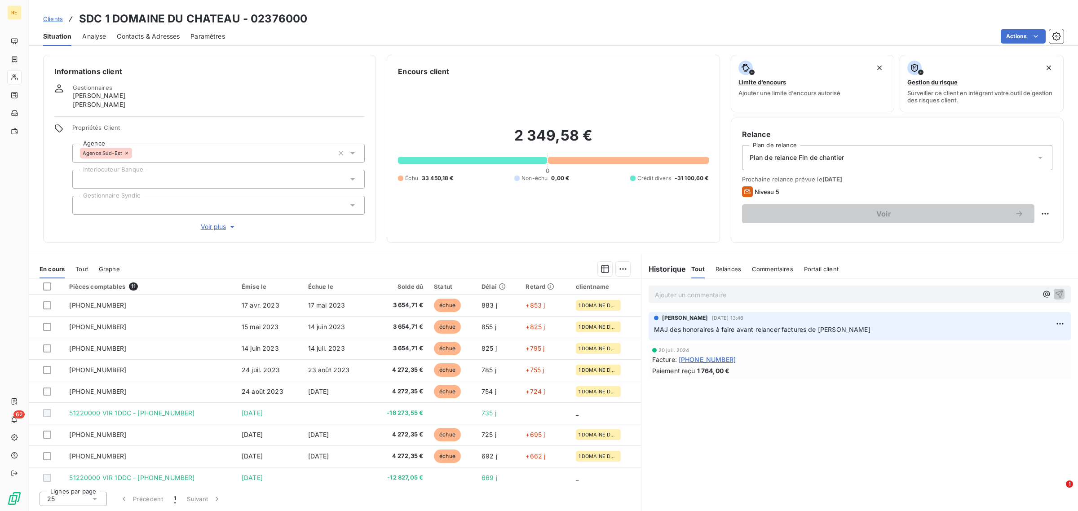
click at [719, 295] on p "Ajouter un commentaire ﻿" at bounding box center [846, 294] width 383 height 11
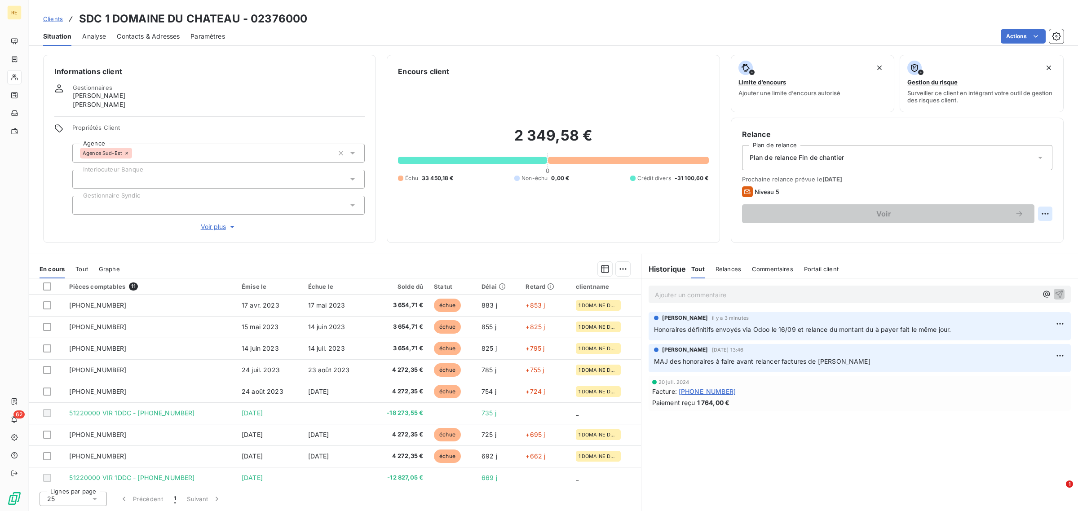
click at [1047, 216] on html "RE 62 Clients SDC 1 DOMAINE DU CHATEAU - 02376000 Situation Analyse Contacts & …" at bounding box center [539, 255] width 1078 height 511
click at [991, 236] on div "Replanifier cette action" at bounding box center [1008, 233] width 80 height 14
select select "8"
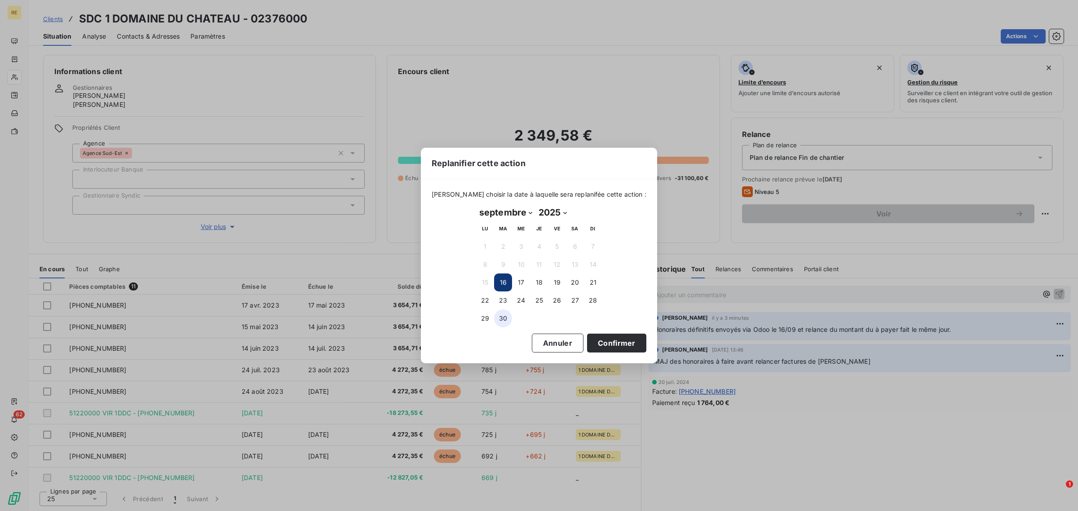
click at [501, 322] on button "30" at bounding box center [503, 318] width 18 height 18
click at [625, 344] on button "Confirmer" at bounding box center [616, 343] width 59 height 19
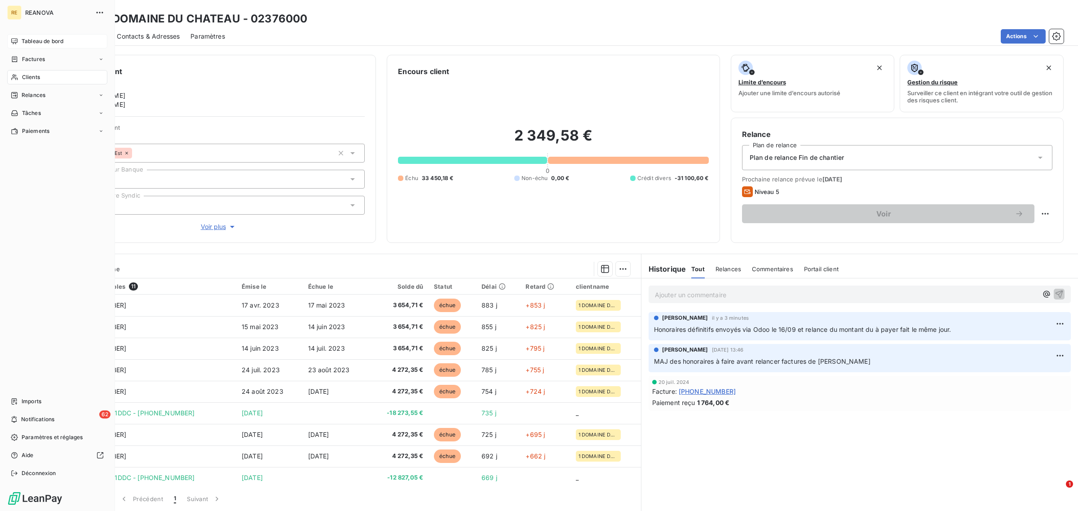
click at [44, 41] on span "Tableau de bord" at bounding box center [43, 41] width 42 height 8
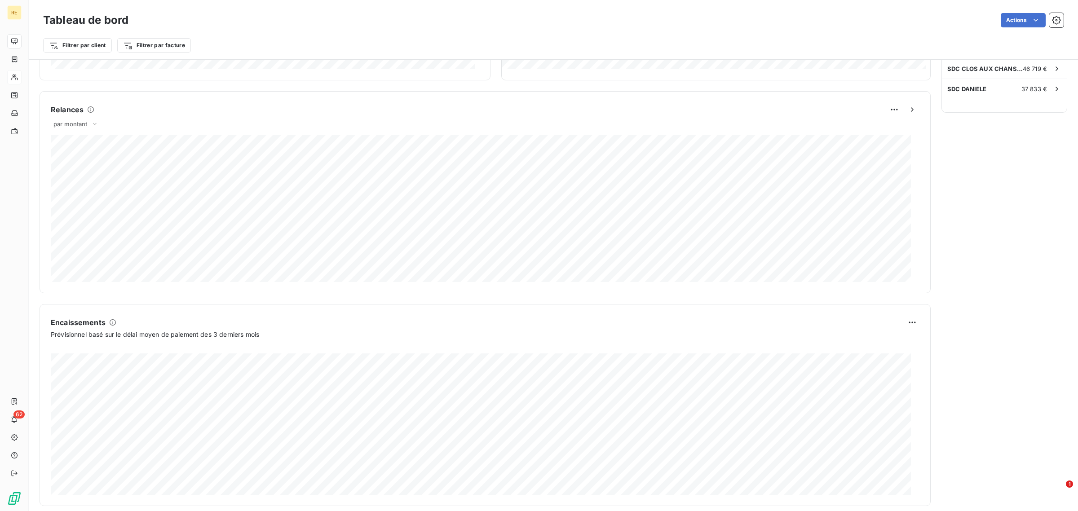
scroll to position [364, 0]
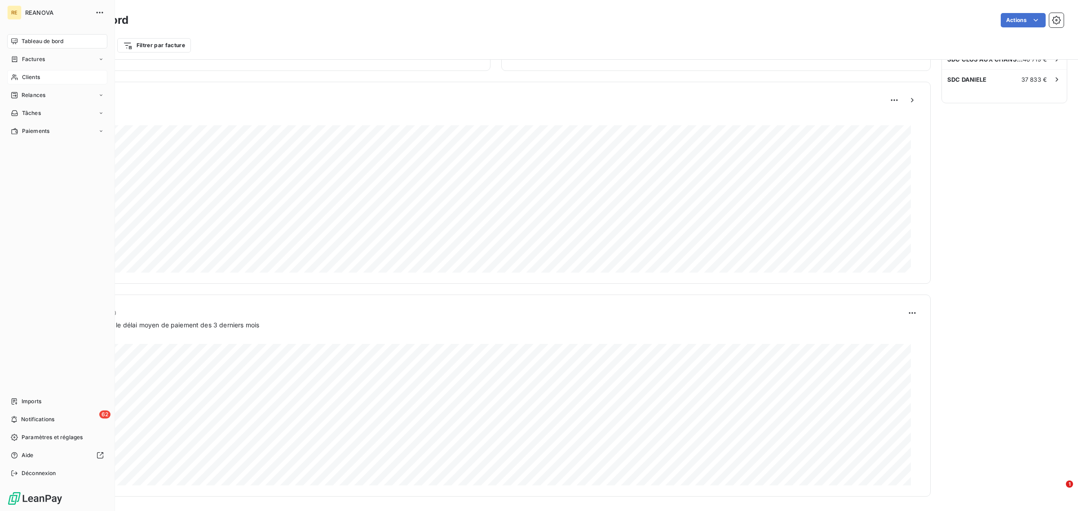
click at [48, 42] on span "Tableau de bord" at bounding box center [43, 41] width 42 height 8
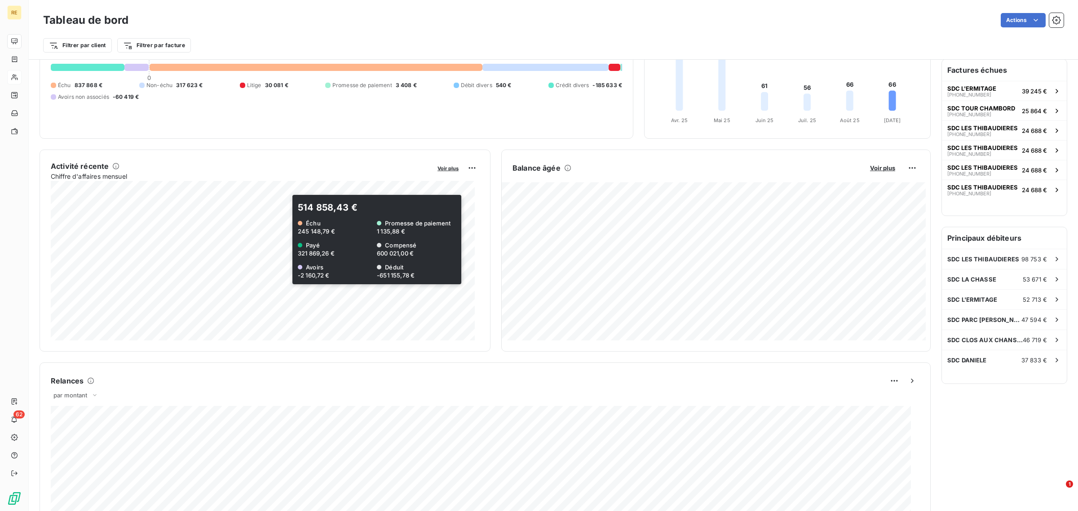
scroll to position [0, 0]
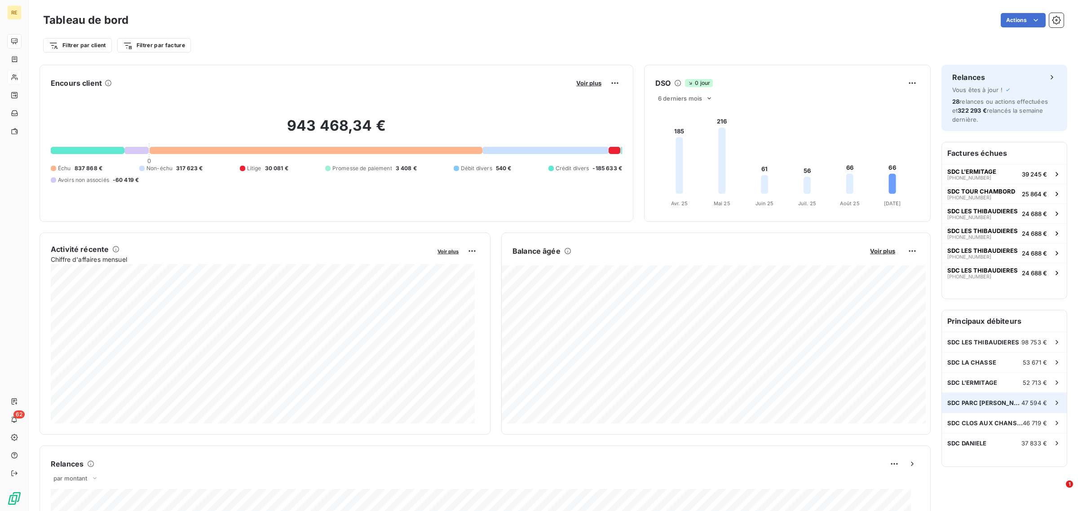
click at [979, 396] on div "SDC PARC [PERSON_NAME] 47 594 €" at bounding box center [1004, 403] width 125 height 20
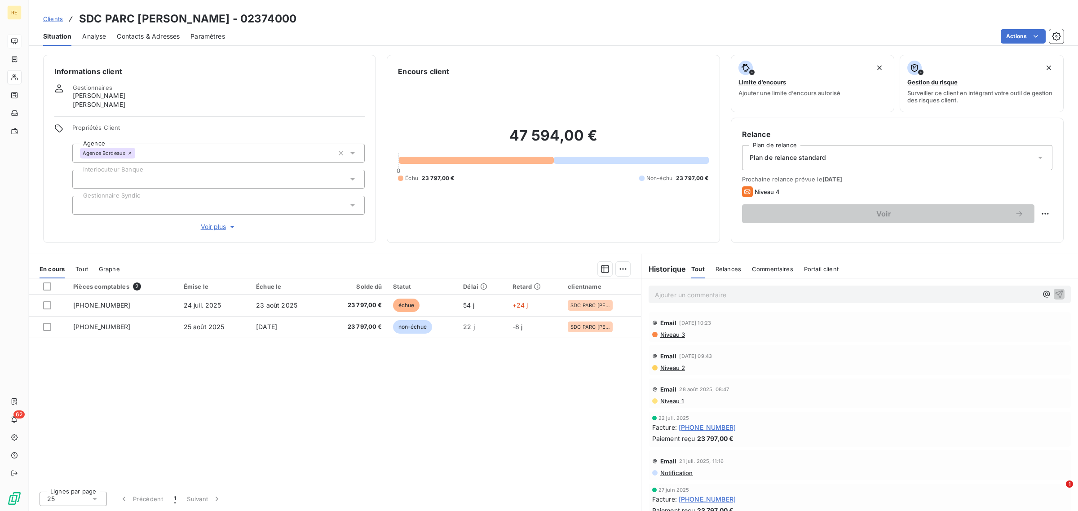
click at [471, 419] on div "Pièces comptables 2 Émise le Échue le Solde dû Statut Délai Retard clientname […" at bounding box center [335, 381] width 612 height 206
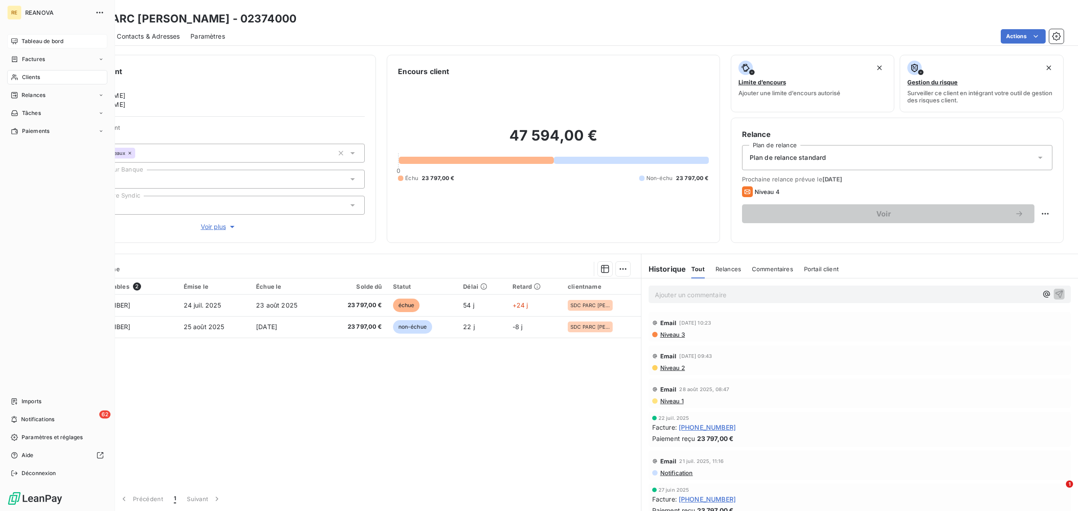
click at [49, 38] on span "Tableau de bord" at bounding box center [43, 41] width 42 height 8
